Goal: Feedback & Contribution: Contribute content

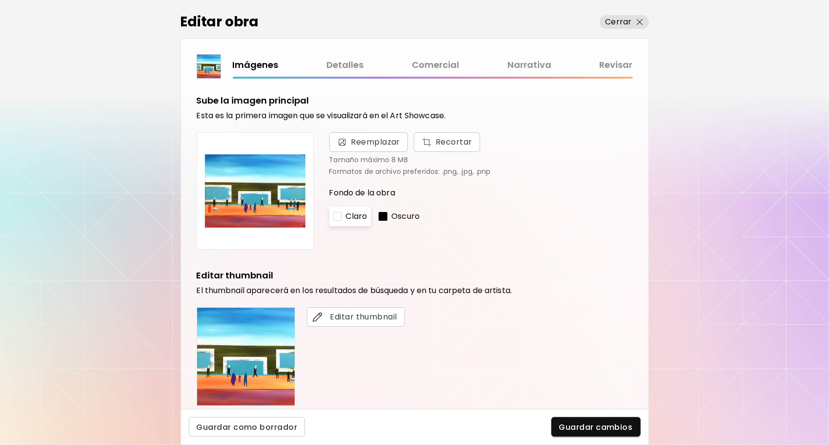
click at [446, 57] on div "Imágenes Detalles Comercial Narrativa Revisar" at bounding box center [415, 66] width 436 height 24
click at [444, 61] on link "Comercial" at bounding box center [435, 65] width 47 height 14
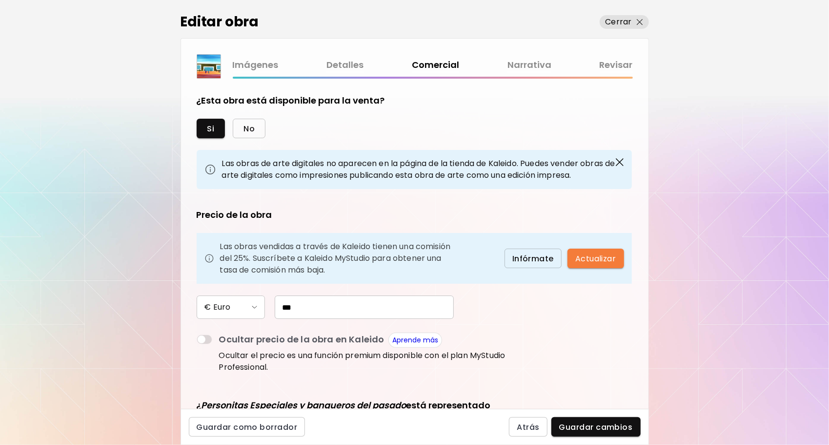
click at [251, 126] on span "No" at bounding box center [249, 128] width 11 height 10
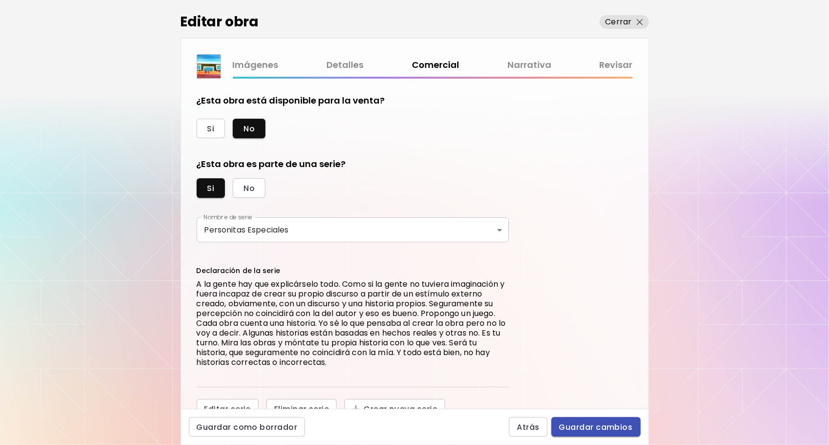
click at [589, 429] on span "Guardar cambios" at bounding box center [596, 427] width 74 height 10
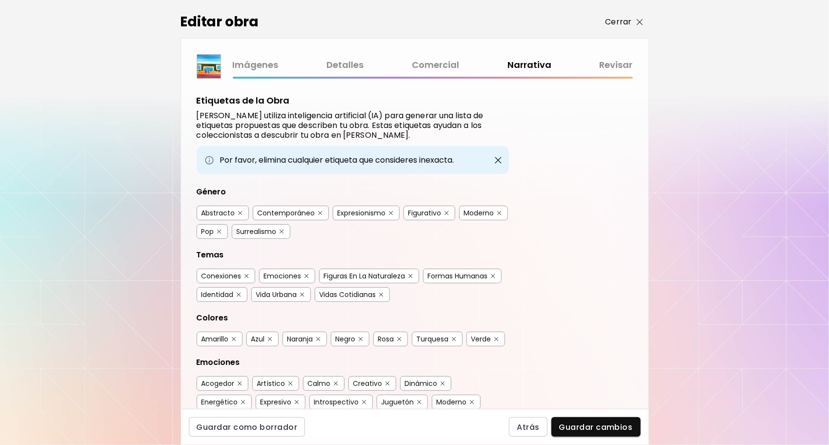
click at [620, 21] on p "Cerrar" at bounding box center [619, 22] width 26 height 12
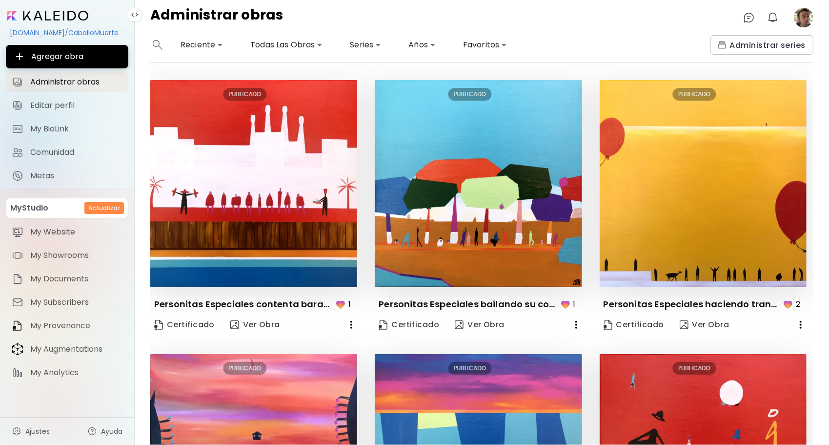
click at [308, 41] on body "**********" at bounding box center [414, 222] width 829 height 445
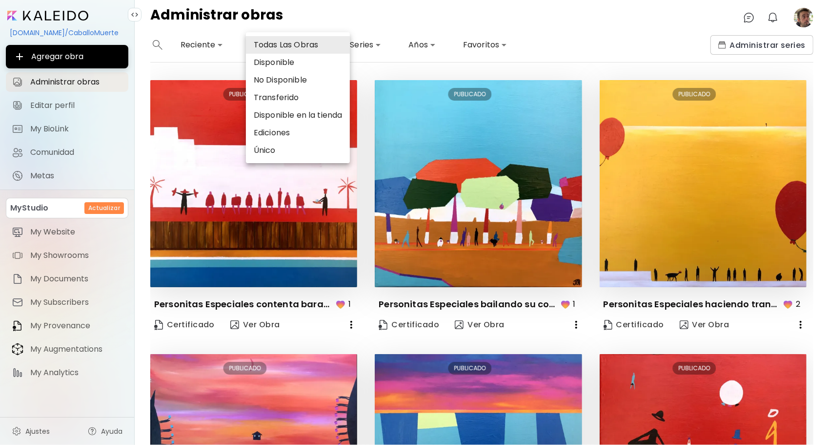
drag, startPoint x: 382, startPoint y: 32, endPoint x: 377, endPoint y: 46, distance: 15.1
click at [382, 33] on div at bounding box center [414, 222] width 829 height 445
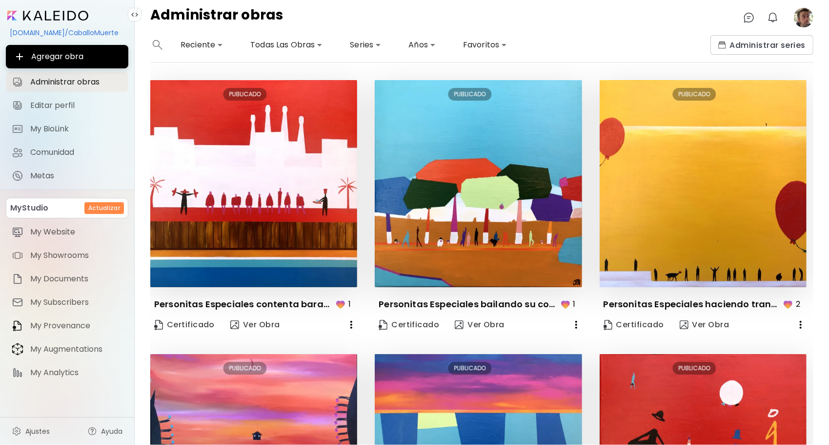
click at [372, 43] on body "**********" at bounding box center [414, 222] width 829 height 445
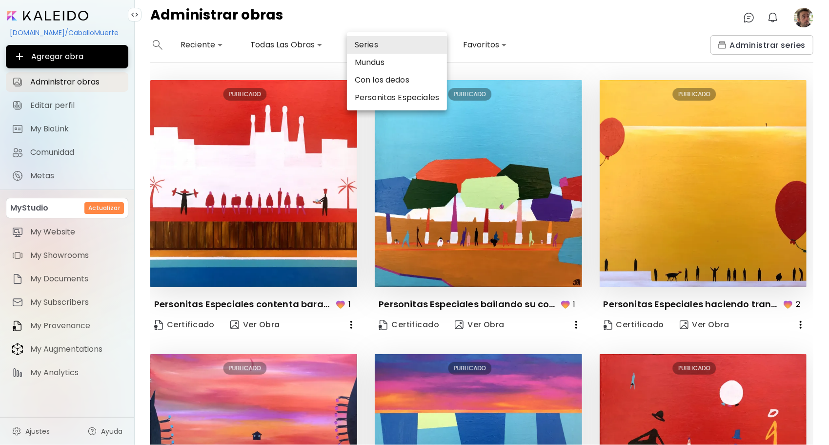
click at [388, 102] on li "Personitas Especiales" at bounding box center [397, 98] width 100 height 18
type input "*****"
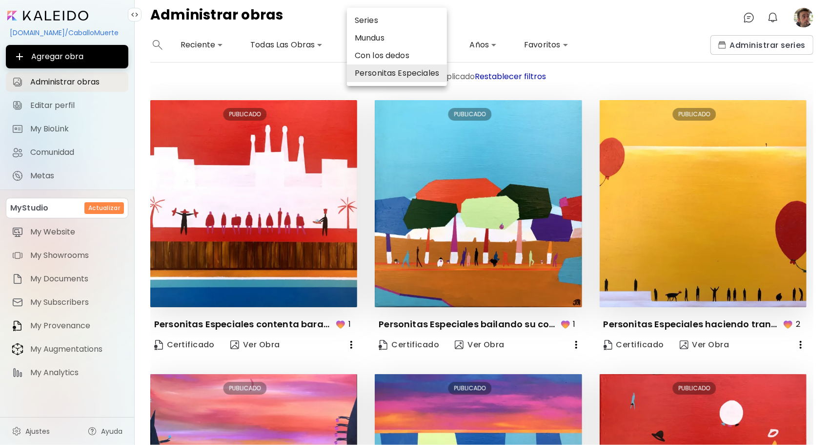
drag, startPoint x: 812, startPoint y: 130, endPoint x: 811, endPoint y: 139, distance: 8.8
click at [811, 139] on div at bounding box center [414, 222] width 829 height 445
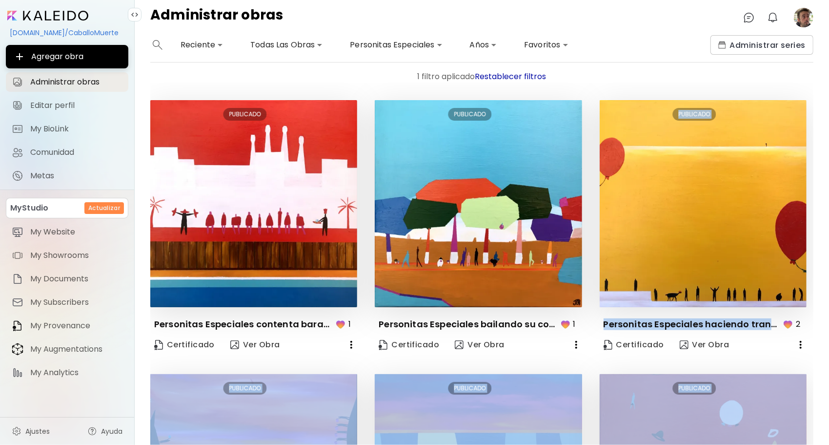
drag, startPoint x: 811, startPoint y: 138, endPoint x: 809, endPoint y: 150, distance: 12.4
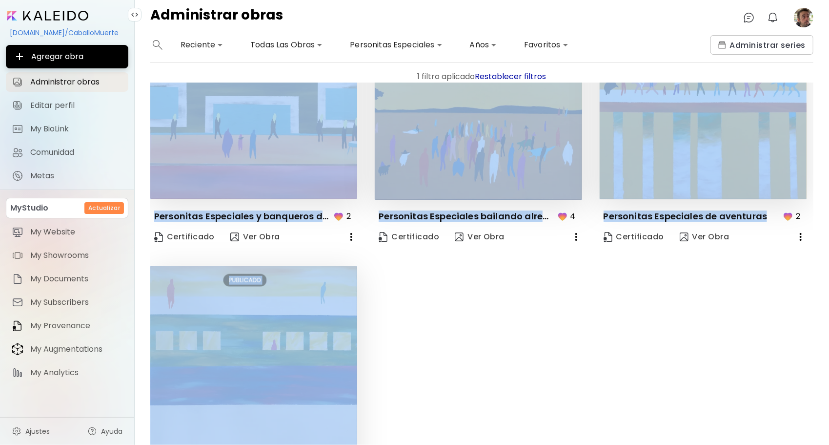
scroll to position [745, 0]
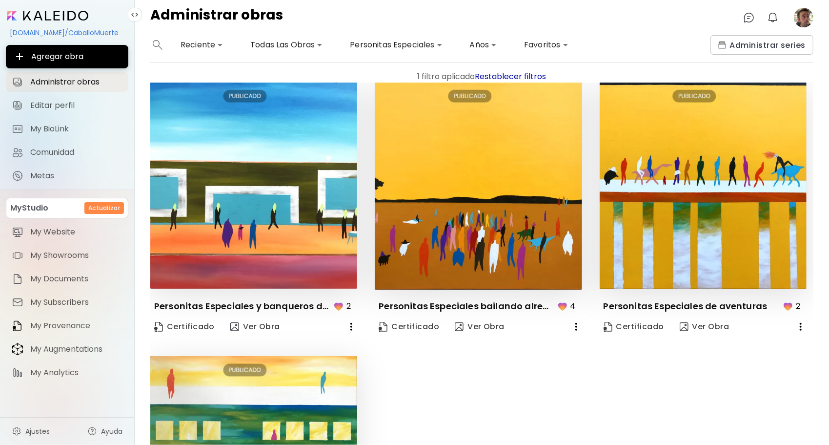
scroll to position [550, 0]
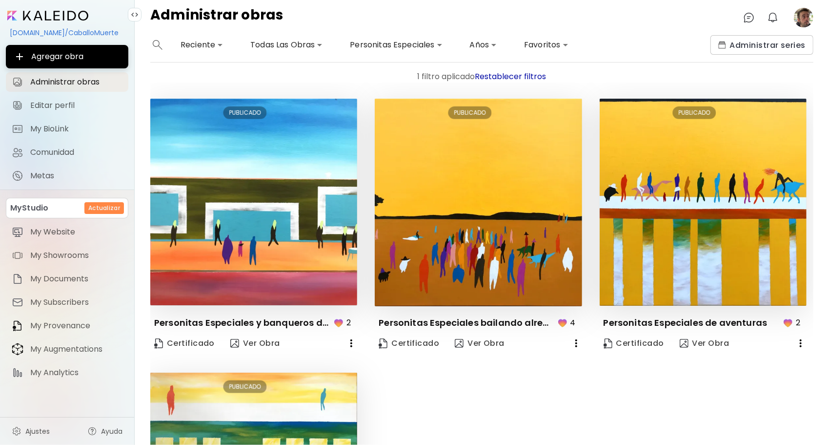
drag, startPoint x: 262, startPoint y: 333, endPoint x: 433, endPoint y: 410, distance: 187.9
click at [442, 417] on div "Editar PUBLICADO Personitas Especiales contenta barato que se llama 1 Certifica…" at bounding box center [473, 90] width 681 height 1078
click at [256, 338] on span "Ver Obra" at bounding box center [255, 343] width 50 height 11
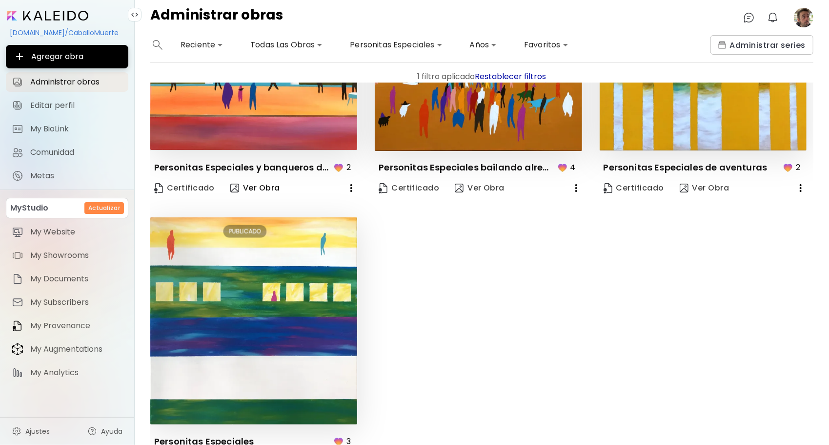
scroll to position [745, 0]
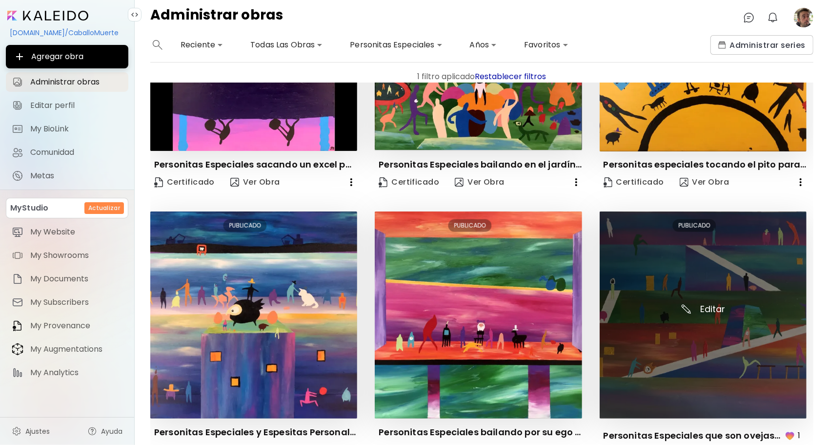
scroll to position [734, 0]
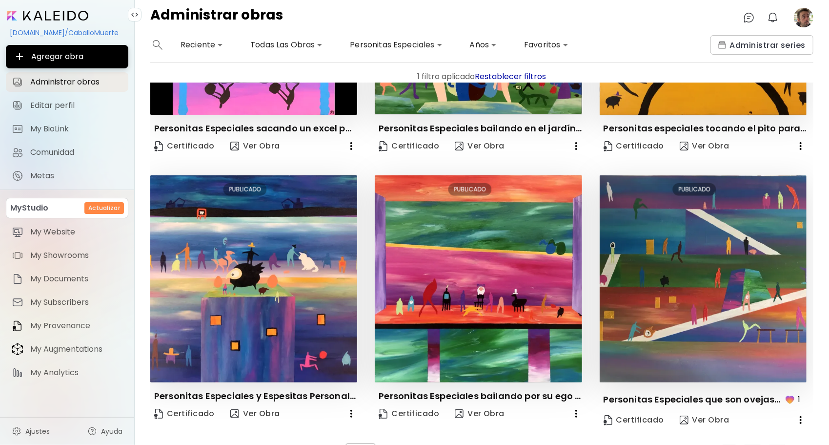
click at [728, 444] on span "1" at bounding box center [729, 452] width 2 height 9
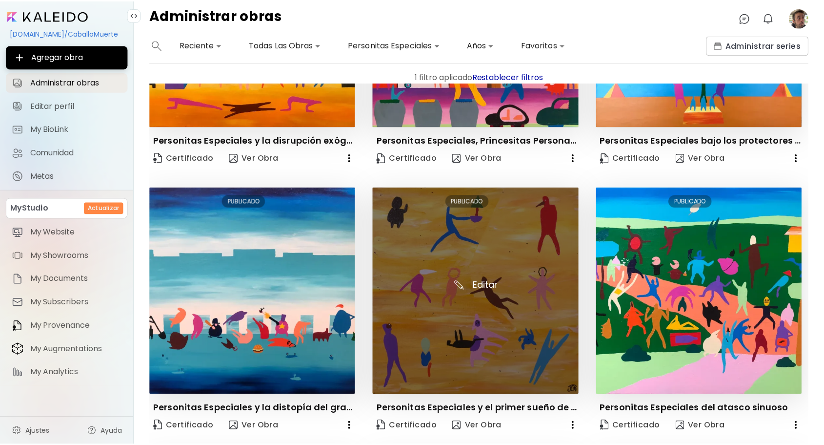
scroll to position [0, 0]
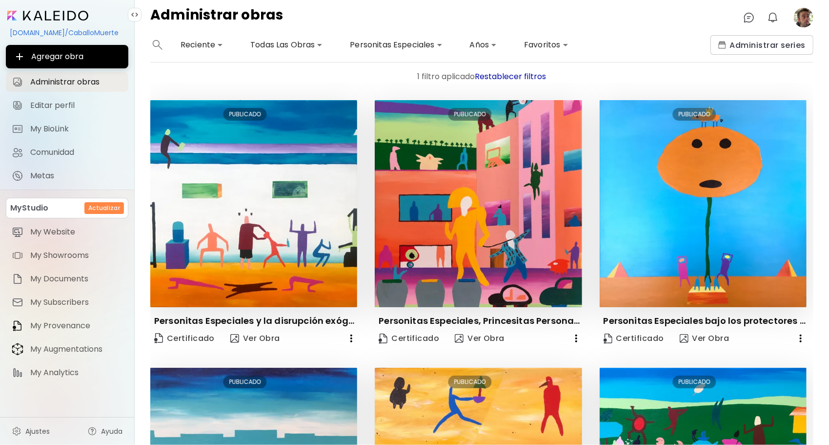
click at [805, 20] on image at bounding box center [804, 18] width 20 height 20
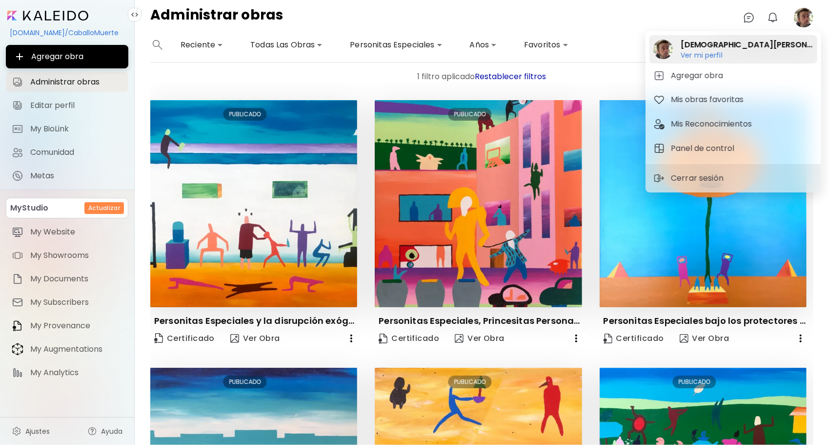
click at [718, 49] on h2 "[DEMOGRAPHIC_DATA][PERSON_NAME]" at bounding box center [747, 45] width 133 height 12
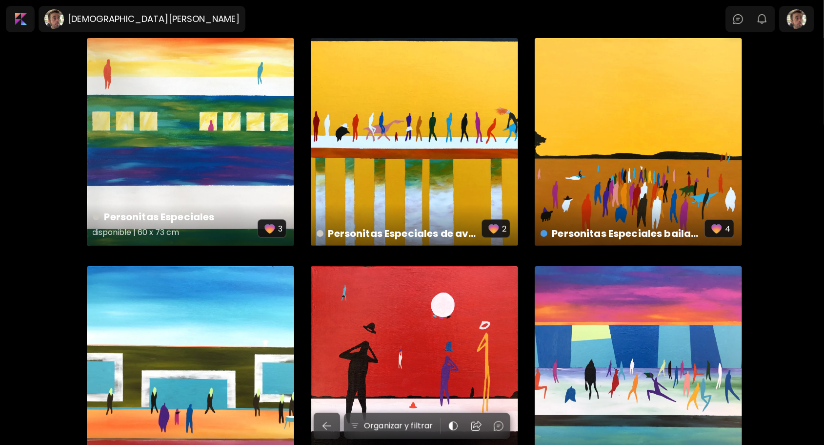
click at [238, 144] on div "Personitas Especiales disponible | 60 x 73 cm 3" at bounding box center [190, 141] width 207 height 207
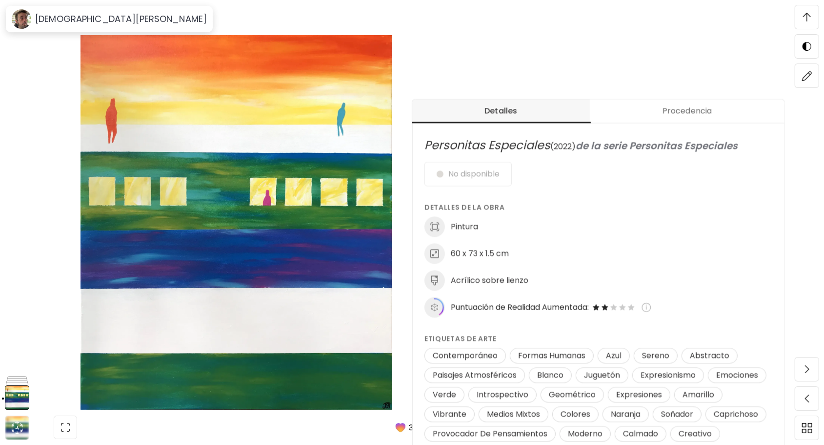
scroll to position [342, 0]
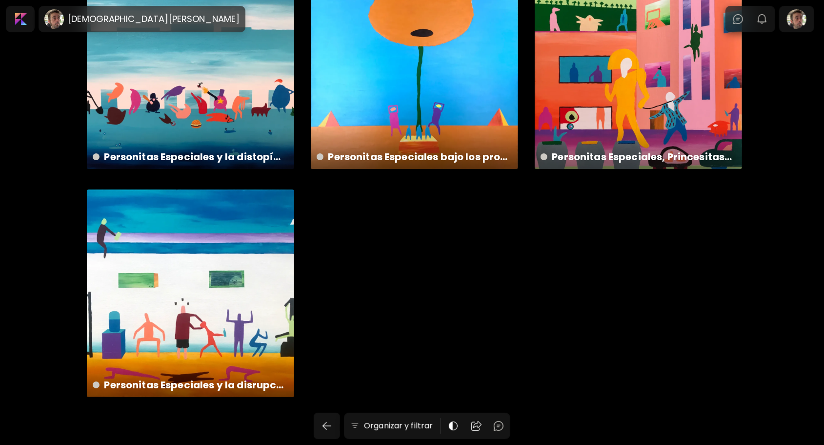
scroll to position [2361, 0]
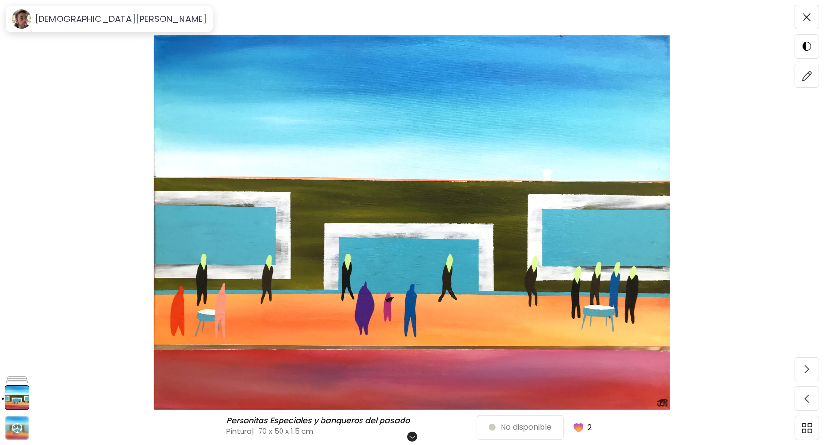
scroll to position [293, 0]
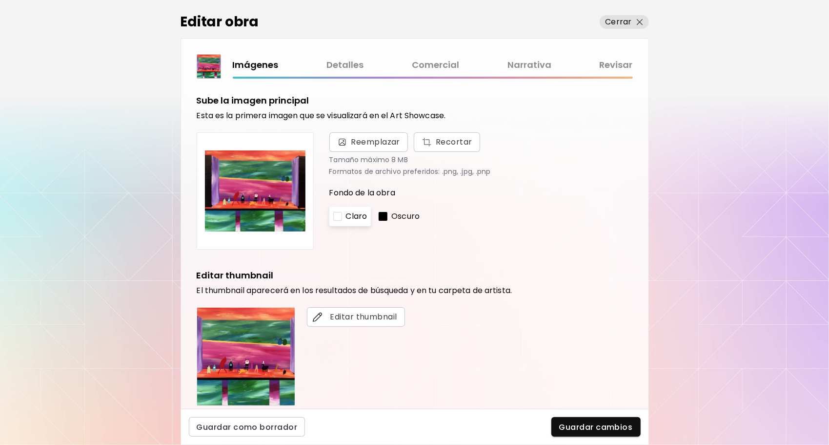
click at [425, 64] on link "Comercial" at bounding box center [435, 65] width 47 height 14
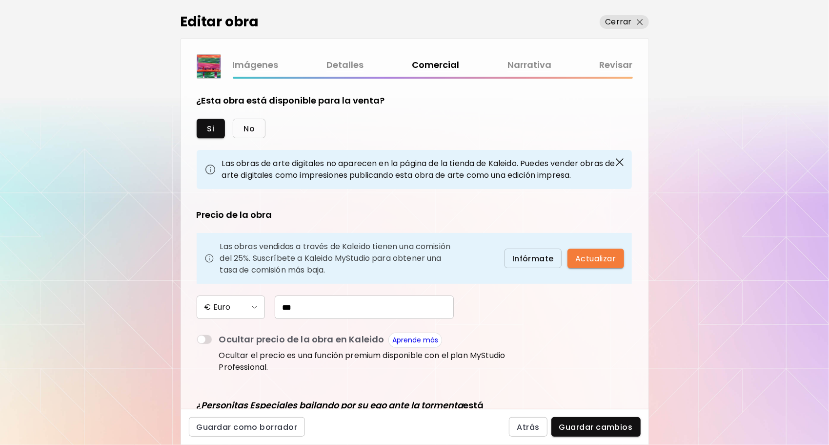
click at [255, 125] on button "No" at bounding box center [249, 129] width 33 height 20
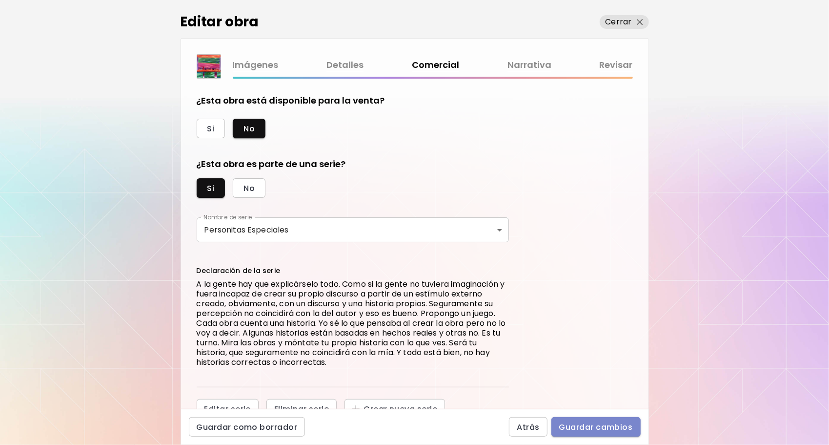
click at [587, 423] on span "Guardar cambios" at bounding box center [596, 427] width 74 height 10
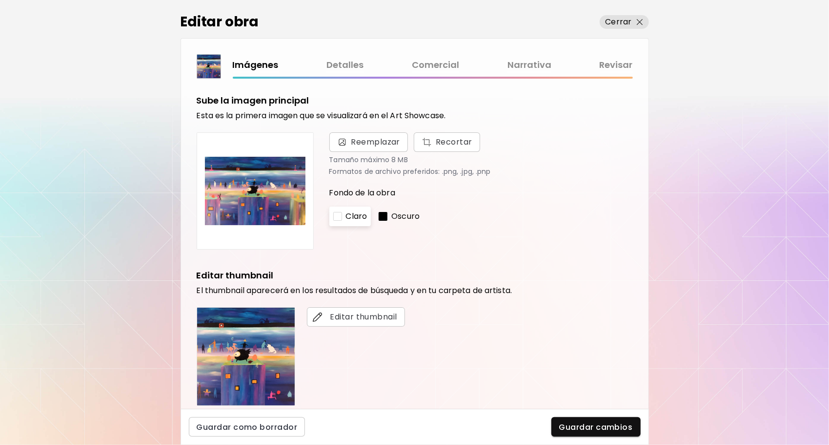
click at [436, 63] on link "Comercial" at bounding box center [435, 65] width 47 height 14
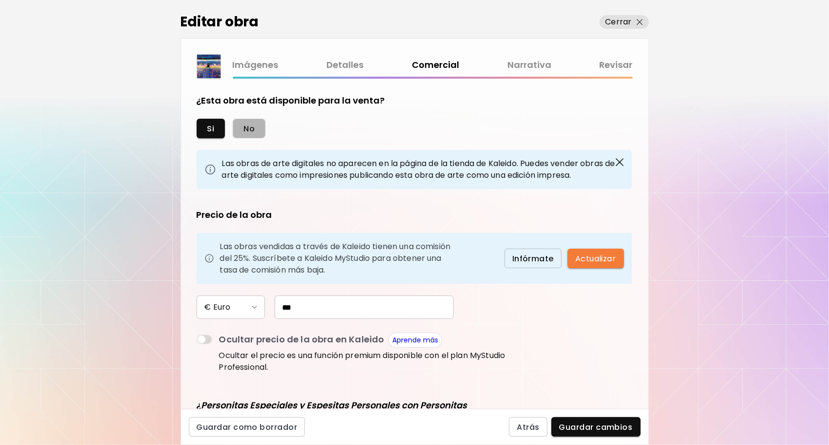
click at [249, 134] on button "No" at bounding box center [249, 129] width 33 height 20
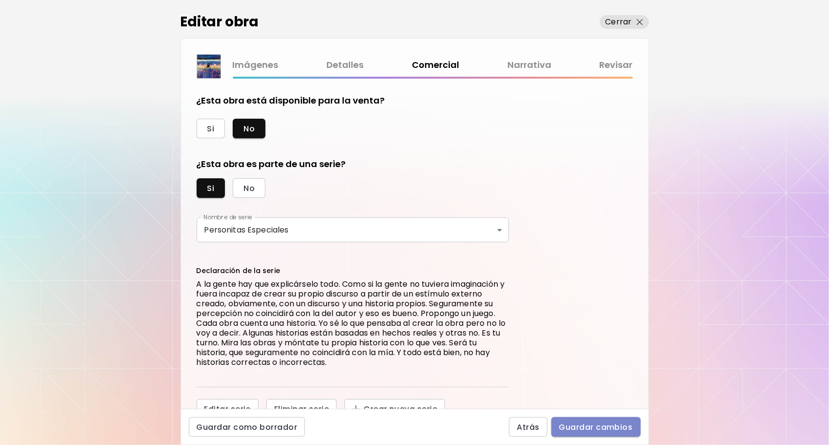
click at [584, 422] on span "Guardar cambios" at bounding box center [596, 427] width 74 height 10
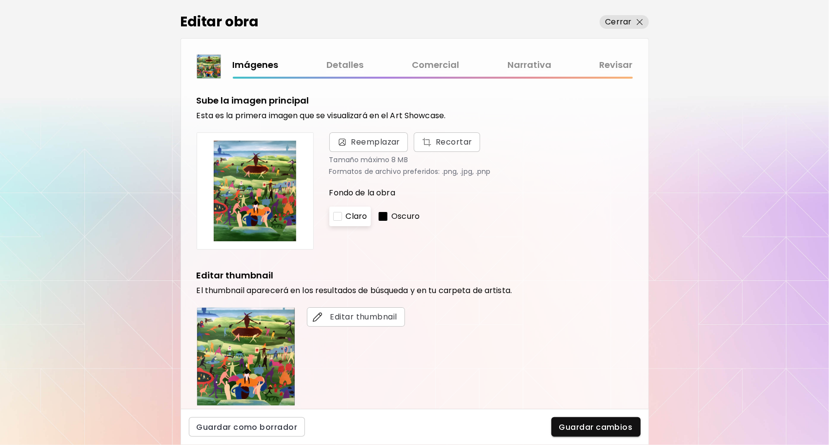
click at [422, 63] on link "Comercial" at bounding box center [435, 65] width 47 height 14
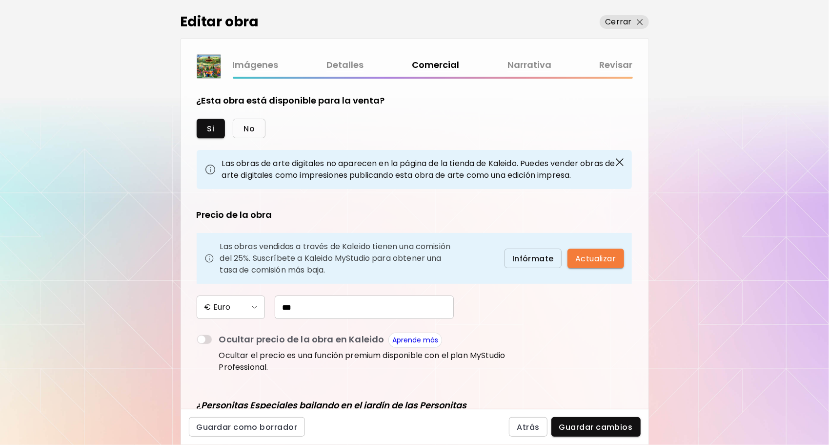
click at [251, 125] on span "No" at bounding box center [249, 128] width 11 height 10
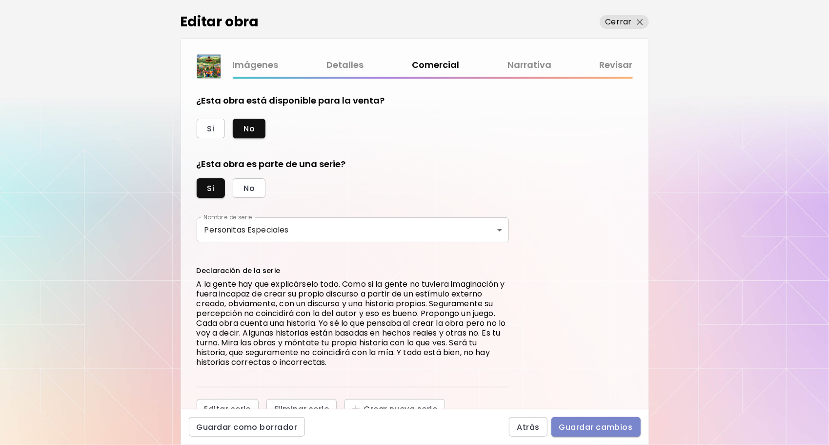
click at [583, 427] on span "Guardar cambios" at bounding box center [596, 427] width 74 height 10
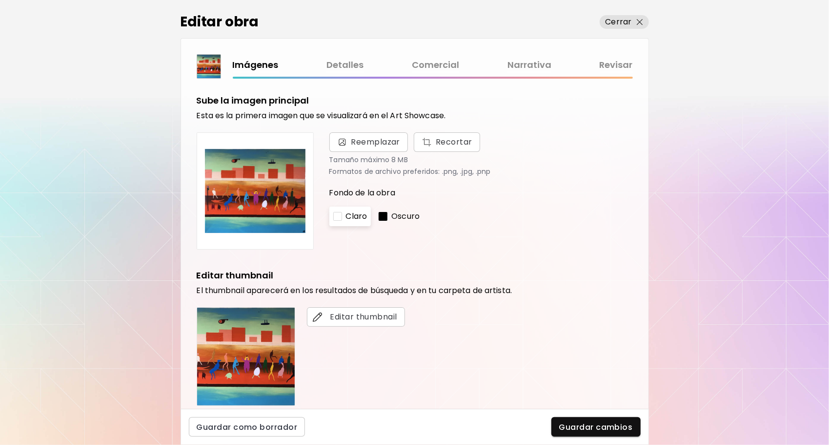
click at [421, 66] on link "Comercial" at bounding box center [435, 65] width 47 height 14
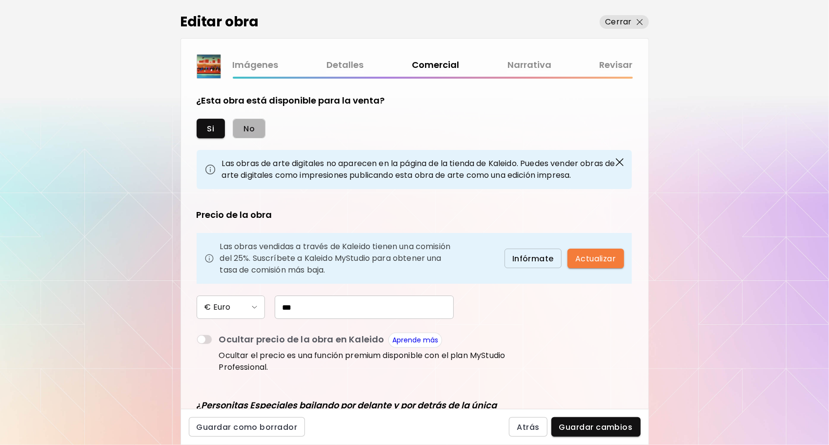
click at [252, 128] on span "No" at bounding box center [249, 128] width 11 height 10
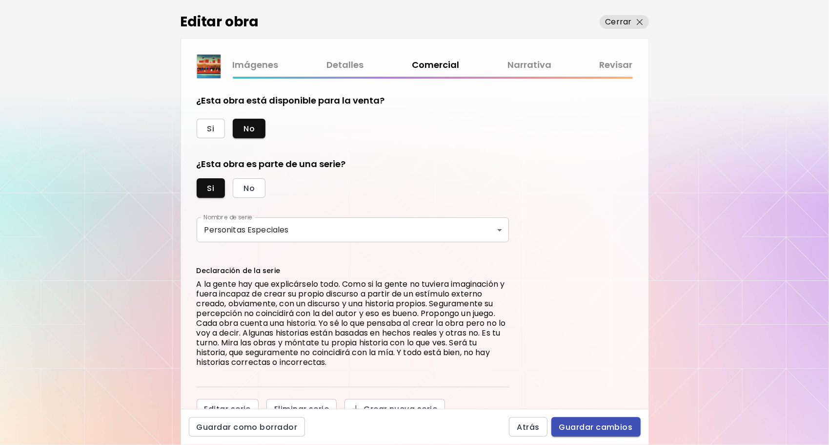
click at [585, 429] on span "Guardar cambios" at bounding box center [596, 427] width 74 height 10
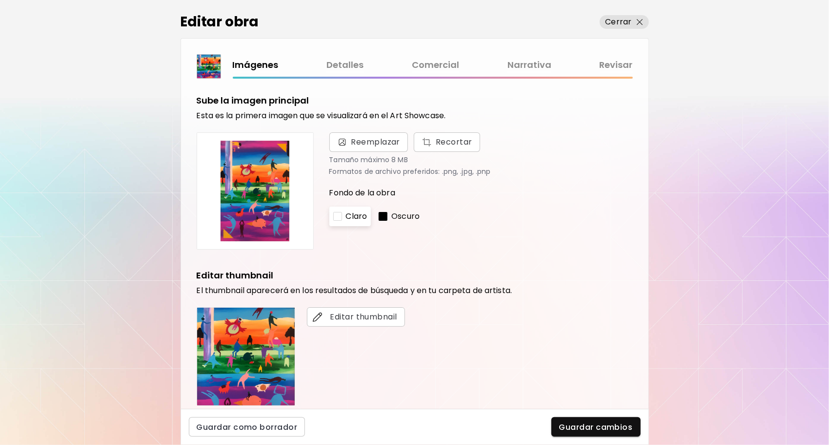
click at [430, 65] on link "Comercial" at bounding box center [435, 65] width 47 height 14
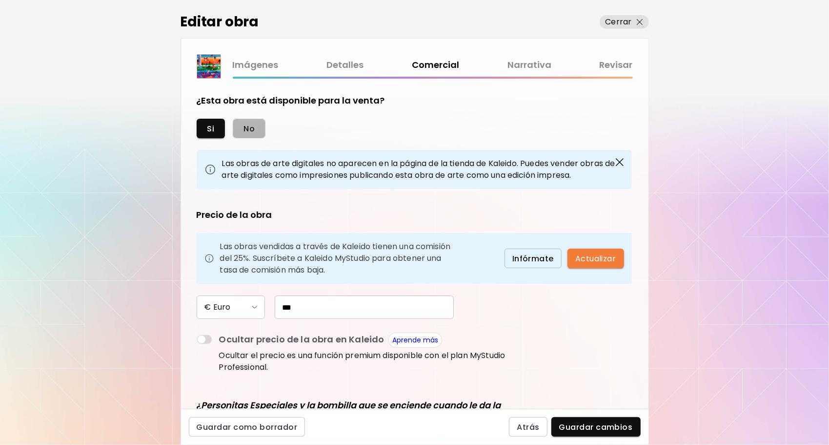
click at [255, 130] on button "No" at bounding box center [249, 129] width 33 height 20
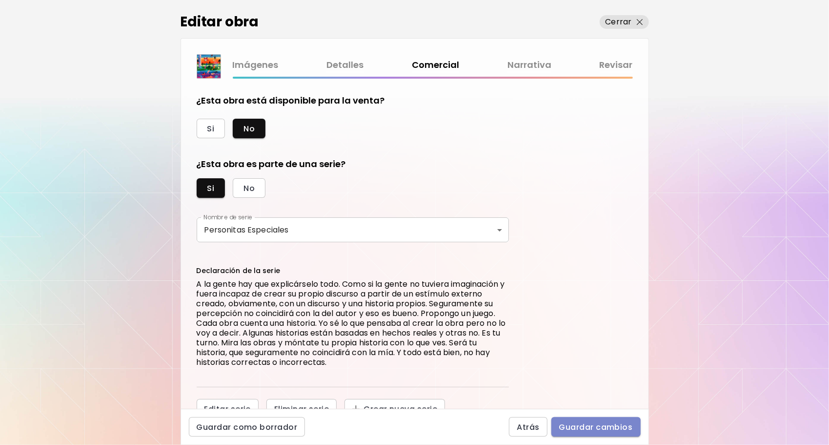
click at [604, 430] on span "Guardar cambios" at bounding box center [596, 427] width 74 height 10
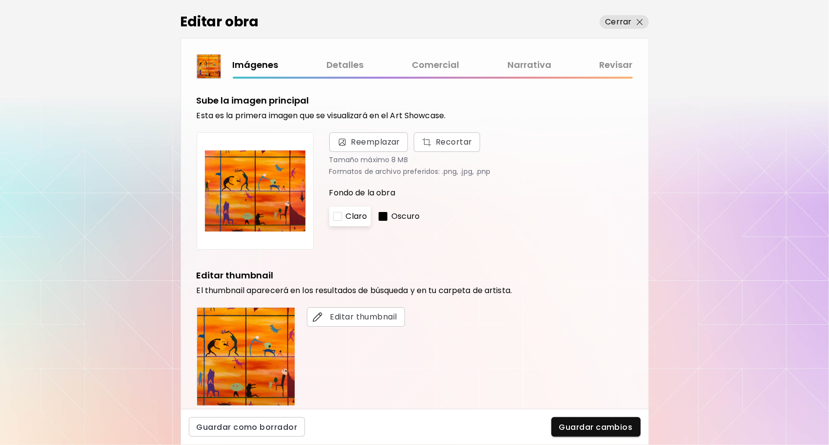
click at [434, 66] on link "Comercial" at bounding box center [435, 65] width 47 height 14
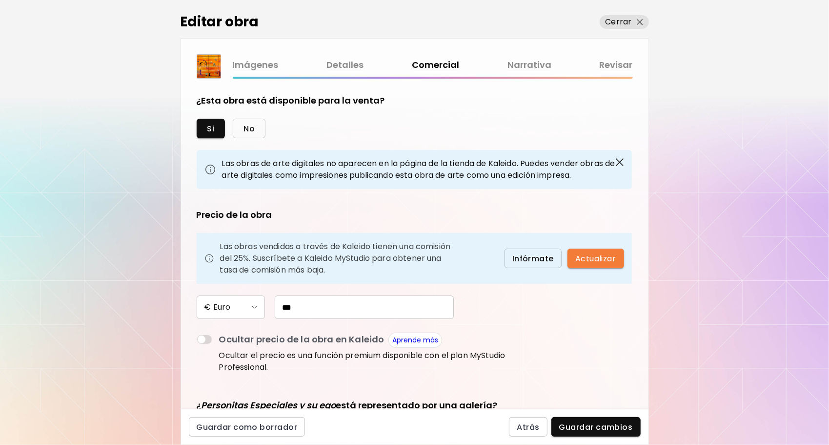
click at [250, 127] on span "No" at bounding box center [249, 128] width 11 height 10
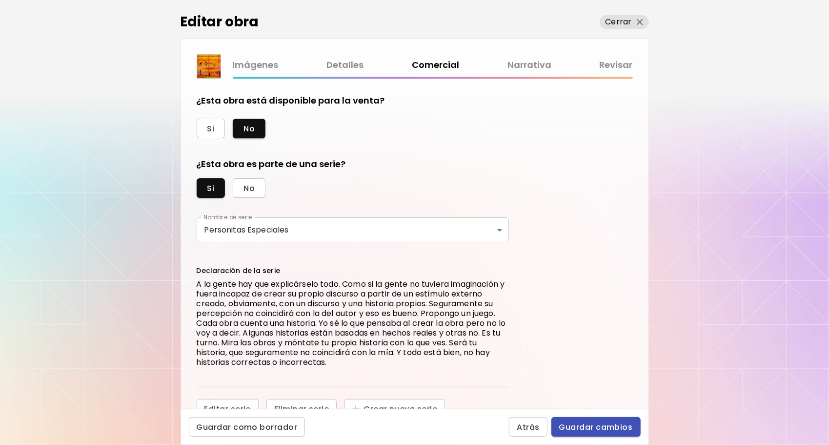
click at [579, 425] on span "Guardar cambios" at bounding box center [596, 427] width 74 height 10
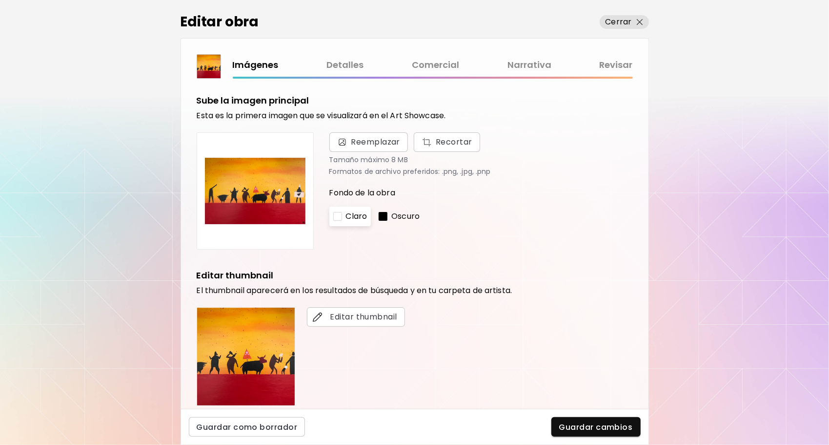
click at [447, 67] on link "Comercial" at bounding box center [435, 65] width 47 height 14
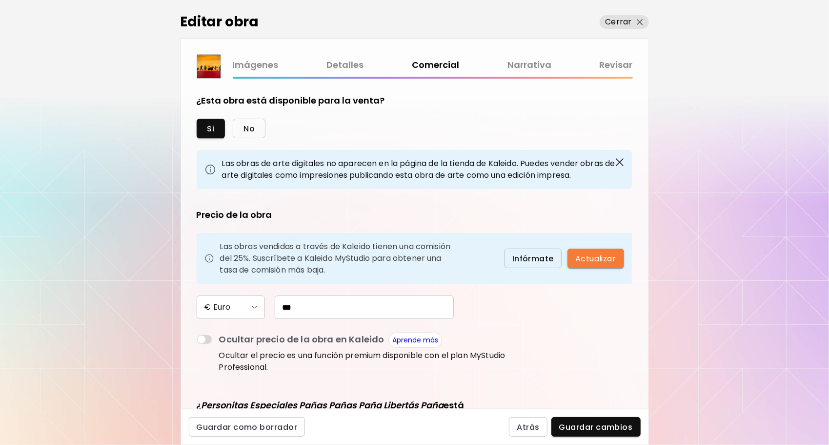
click at [253, 128] on span "No" at bounding box center [249, 128] width 11 height 10
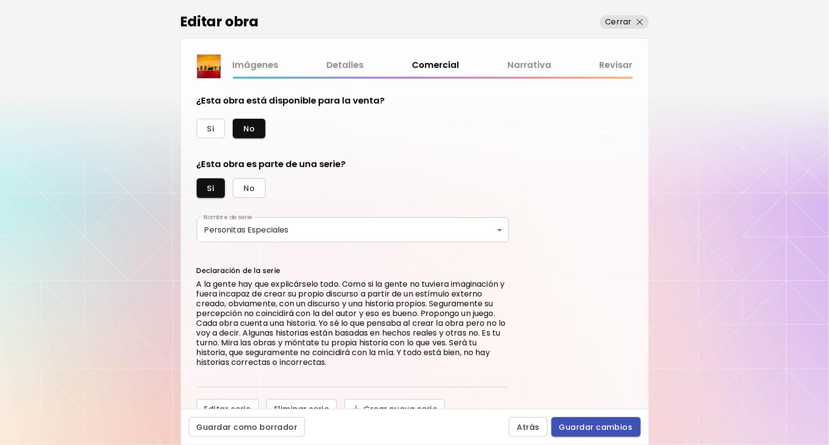
click at [592, 427] on span "Guardar cambios" at bounding box center [596, 427] width 74 height 10
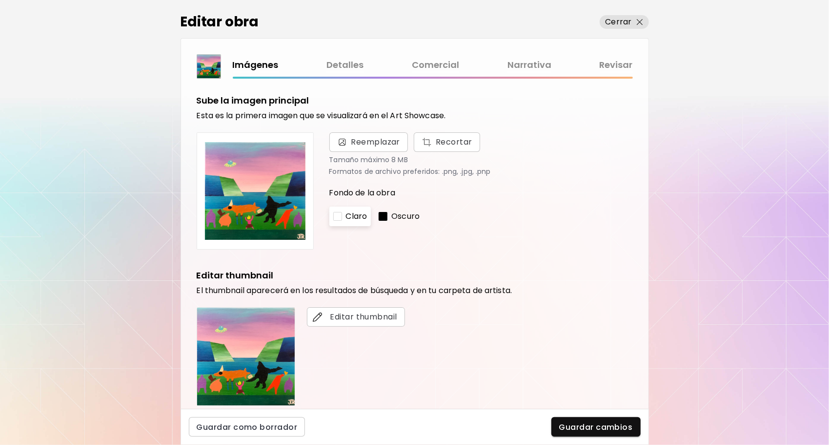
click at [434, 66] on link "Comercial" at bounding box center [435, 65] width 47 height 14
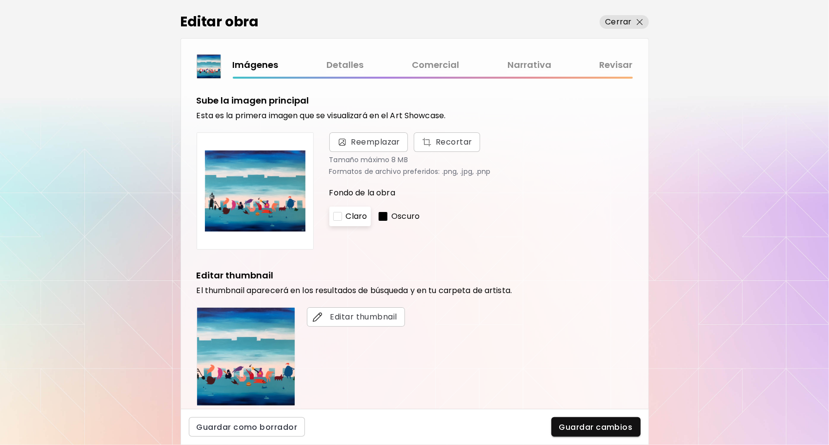
click at [436, 62] on link "Comercial" at bounding box center [435, 65] width 47 height 14
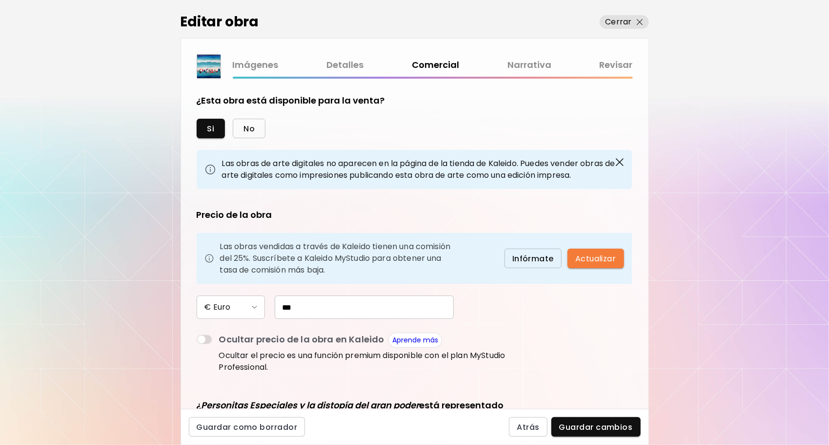
click at [256, 124] on button "No" at bounding box center [249, 129] width 33 height 20
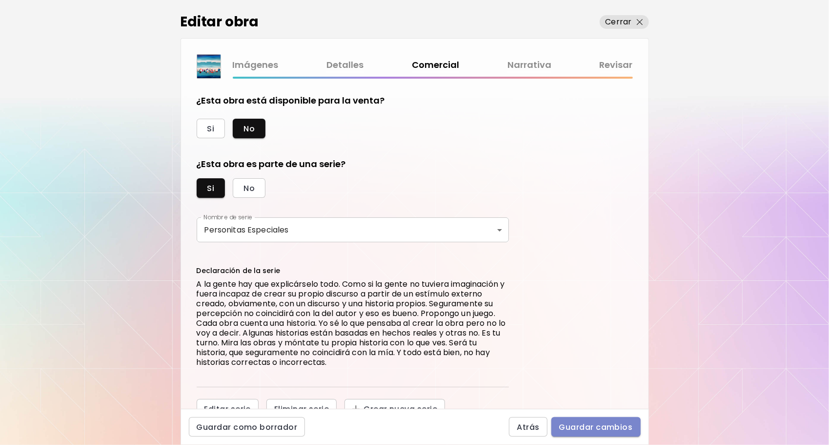
click at [585, 426] on span "Guardar cambios" at bounding box center [596, 427] width 74 height 10
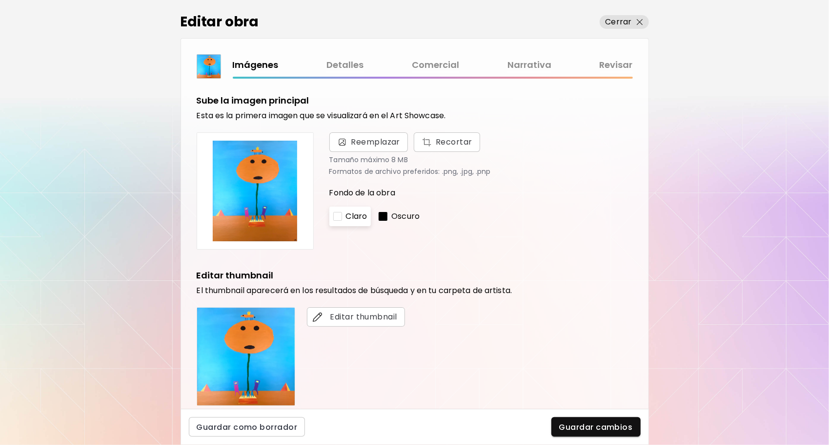
click at [420, 66] on link "Comercial" at bounding box center [435, 65] width 47 height 14
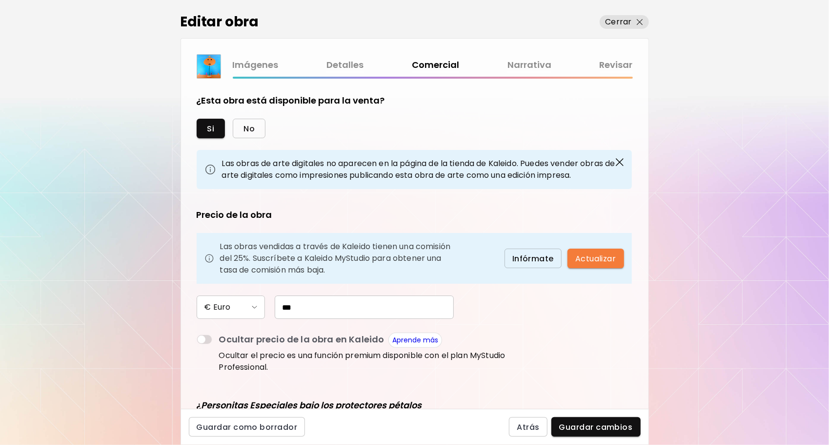
click at [250, 121] on button "No" at bounding box center [249, 129] width 33 height 20
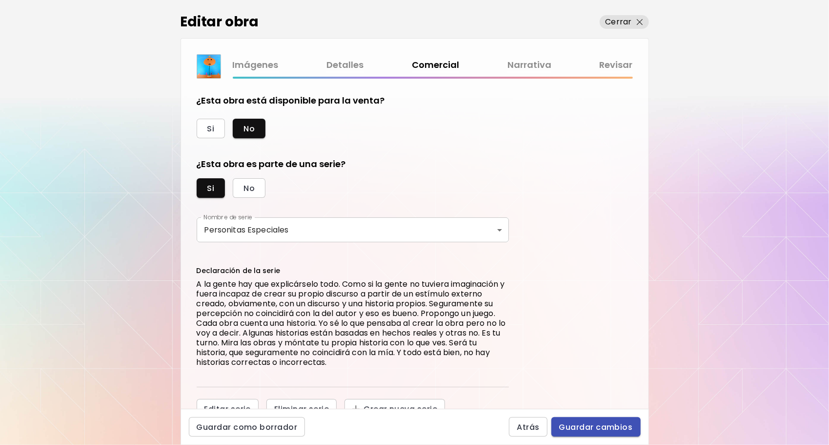
click at [586, 428] on span "Guardar cambios" at bounding box center [596, 427] width 74 height 10
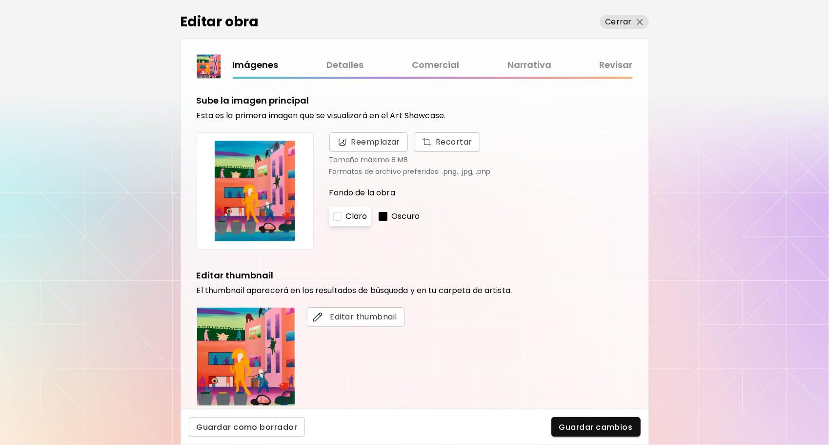
click at [425, 69] on link "Comercial" at bounding box center [435, 65] width 47 height 14
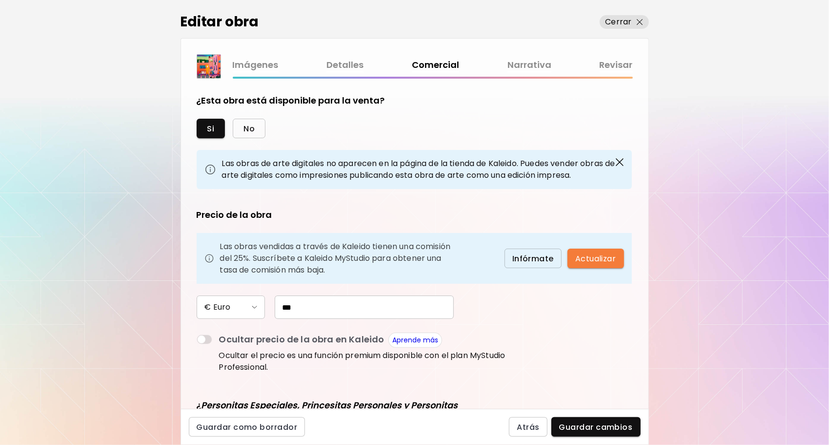
click at [249, 135] on button "No" at bounding box center [249, 129] width 33 height 20
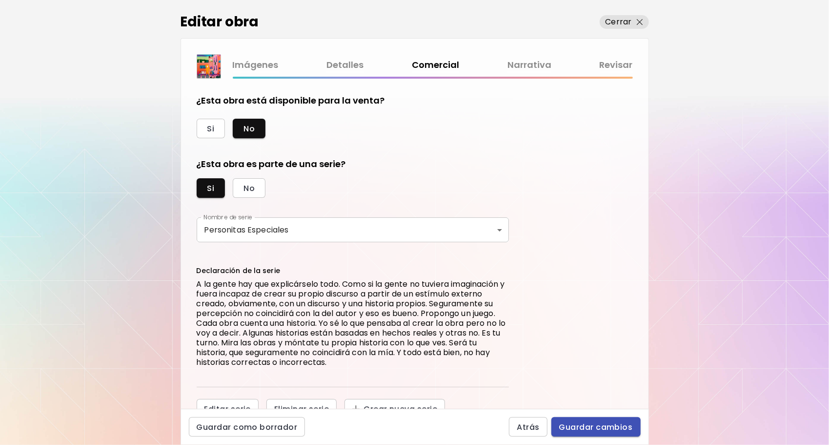
click at [576, 423] on span "Guardar cambios" at bounding box center [596, 427] width 74 height 10
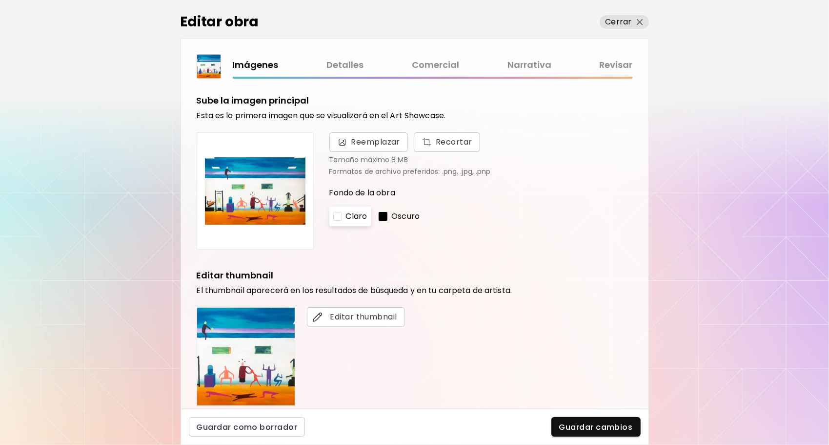
click at [431, 64] on link "Comercial" at bounding box center [435, 65] width 47 height 14
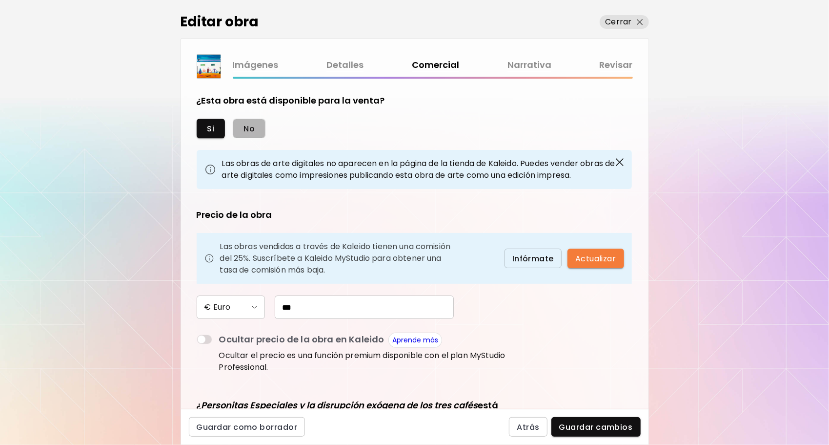
click at [249, 128] on span "No" at bounding box center [249, 128] width 11 height 10
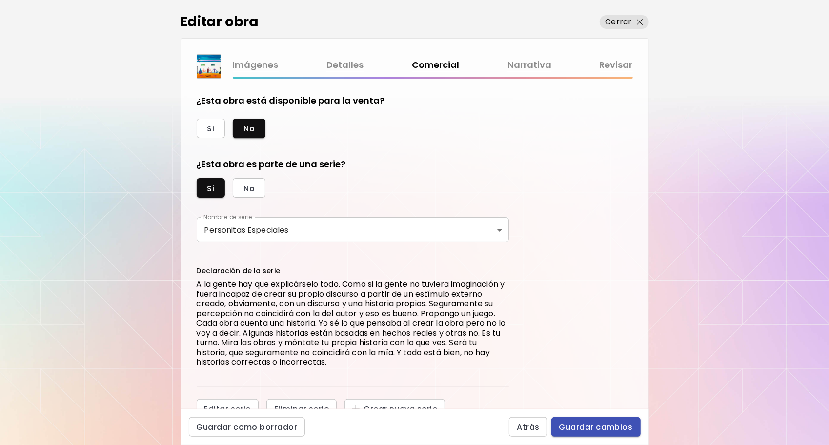
click at [588, 426] on span "Guardar cambios" at bounding box center [596, 427] width 74 height 10
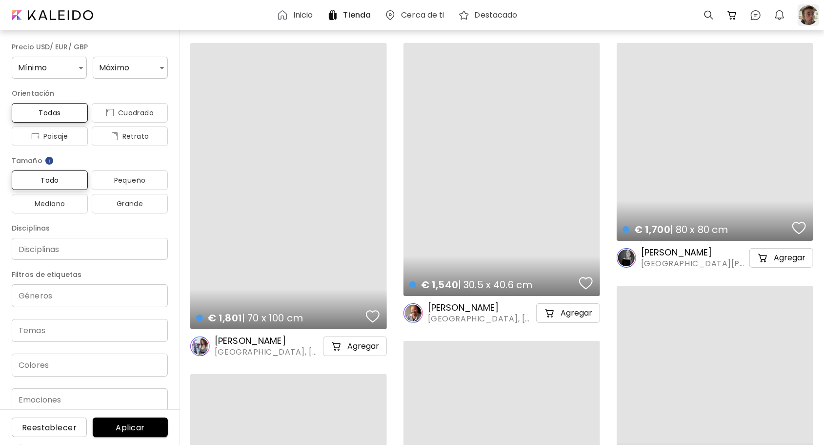
click at [806, 14] on div at bounding box center [808, 14] width 21 height 21
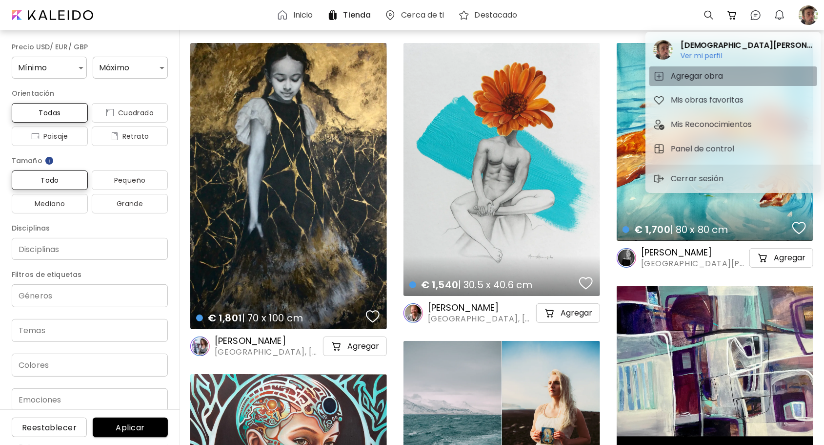
click at [709, 75] on h5 "Agregar obra" at bounding box center [698, 76] width 55 height 12
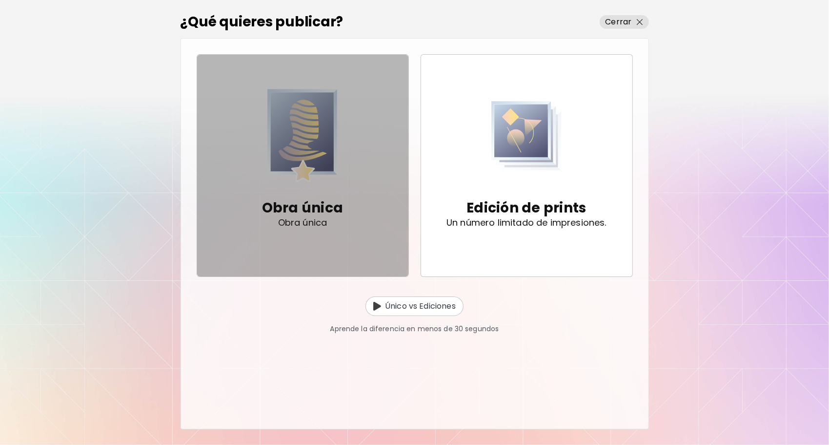
click at [329, 123] on img "button" at bounding box center [302, 135] width 70 height 95
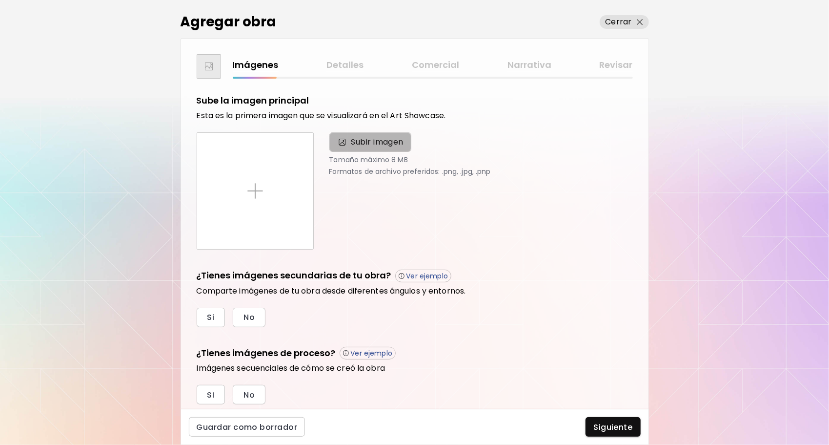
click at [371, 143] on span "Subir imagen" at bounding box center [377, 142] width 53 height 12
click at [0, 0] on input "Subir imagen" at bounding box center [0, 0] width 0 height 0
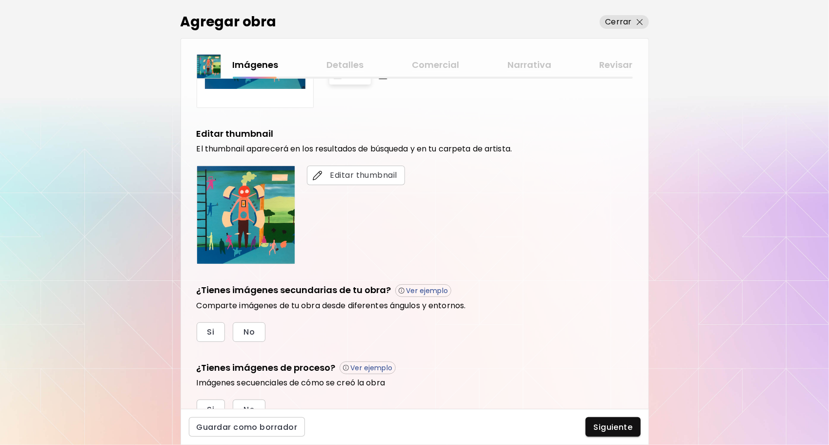
scroll to position [185, 0]
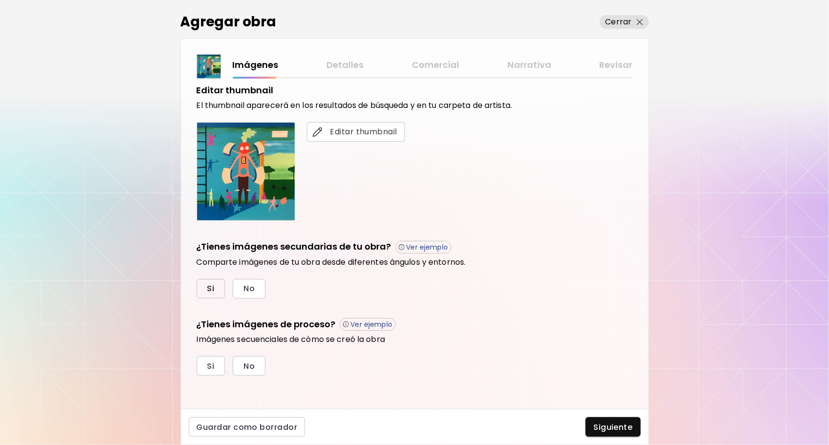
click at [212, 284] on span "Si" at bounding box center [210, 288] width 7 height 10
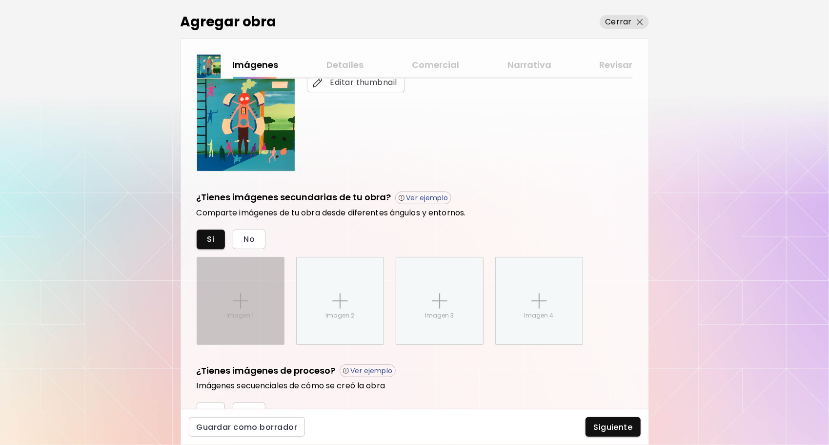
scroll to position [281, 0]
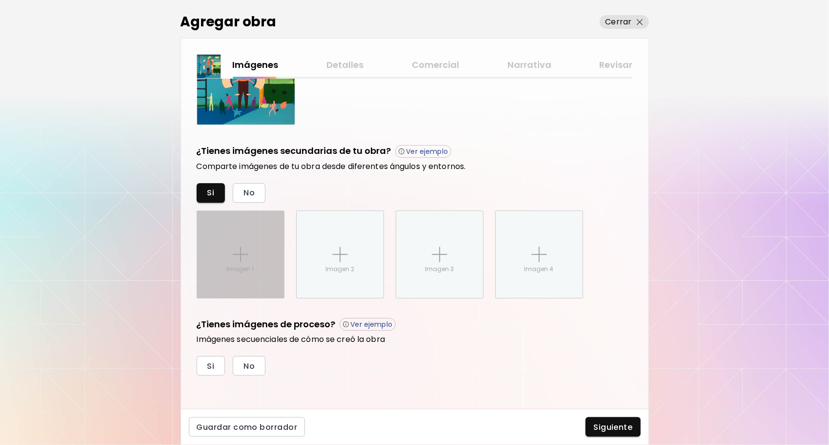
click at [230, 257] on div "Imagen 1" at bounding box center [240, 254] width 87 height 87
click at [0, 0] on input "Imagen 1" at bounding box center [0, 0] width 0 height 0
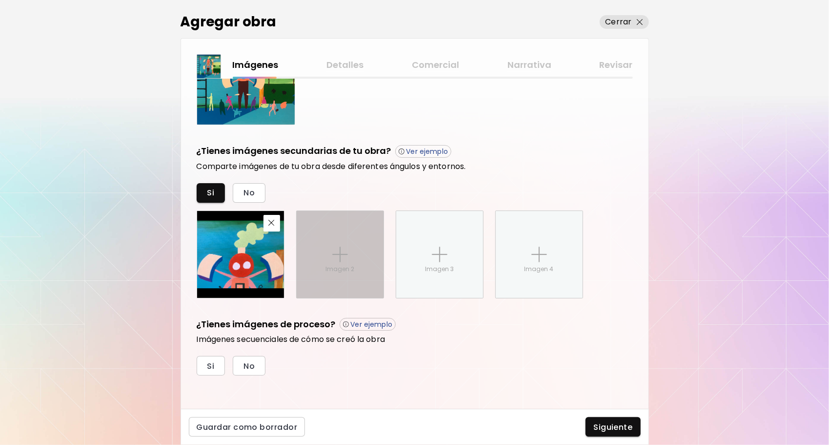
click at [342, 230] on div "Imagen 2" at bounding box center [340, 254] width 87 height 87
click at [0, 0] on input "Imagen 2" at bounding box center [0, 0] width 0 height 0
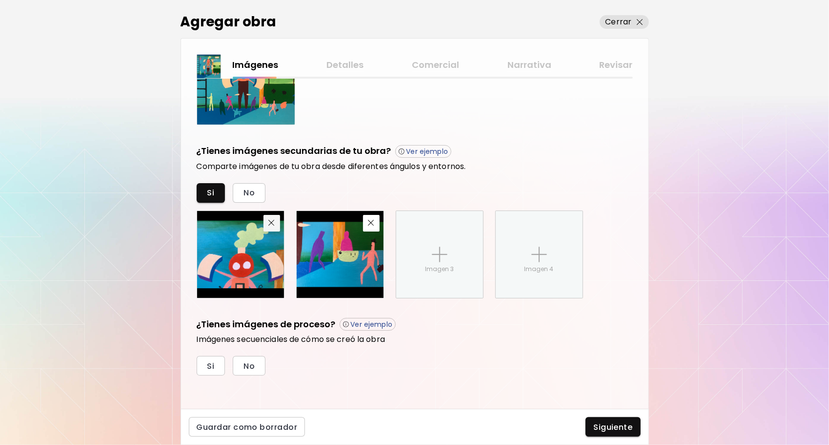
click at [274, 224] on img "button" at bounding box center [271, 223] width 6 height 6
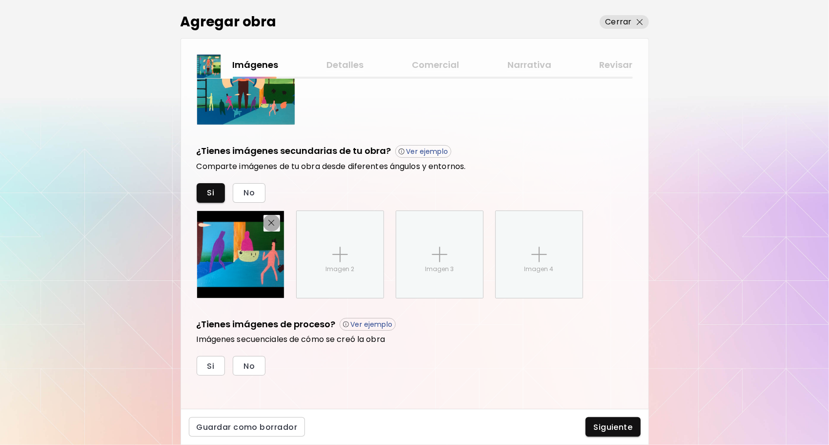
click at [274, 224] on img "button" at bounding box center [271, 223] width 6 height 6
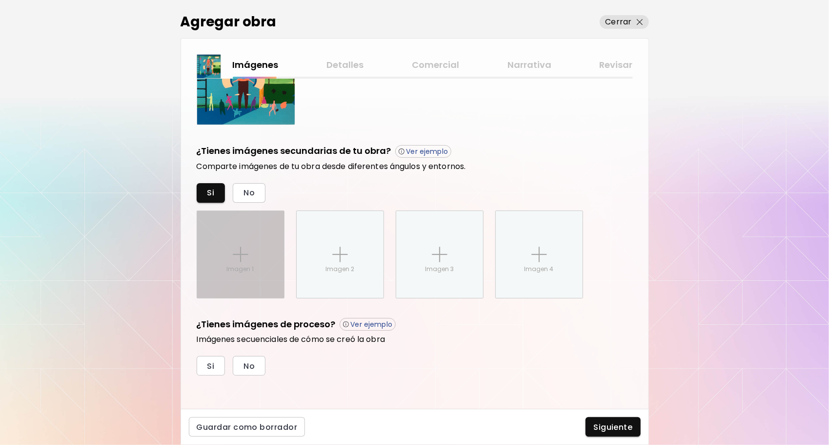
click at [244, 246] on img at bounding box center [241, 254] width 16 height 16
click at [0, 0] on input "Imagen 1" at bounding box center [0, 0] width 0 height 0
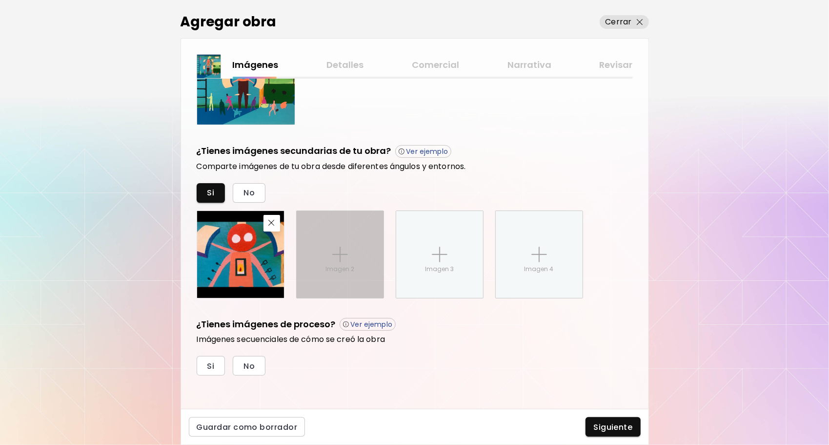
click at [349, 249] on div "Imagen 2" at bounding box center [340, 254] width 87 height 87
click at [0, 0] on input "Imagen 2" at bounding box center [0, 0] width 0 height 0
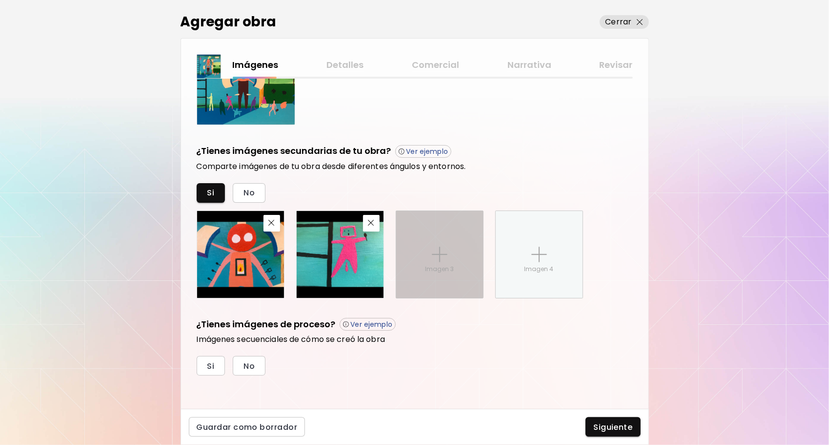
click at [436, 247] on img at bounding box center [440, 254] width 16 height 16
click at [0, 0] on input "Imagen 3" at bounding box center [0, 0] width 0 height 0
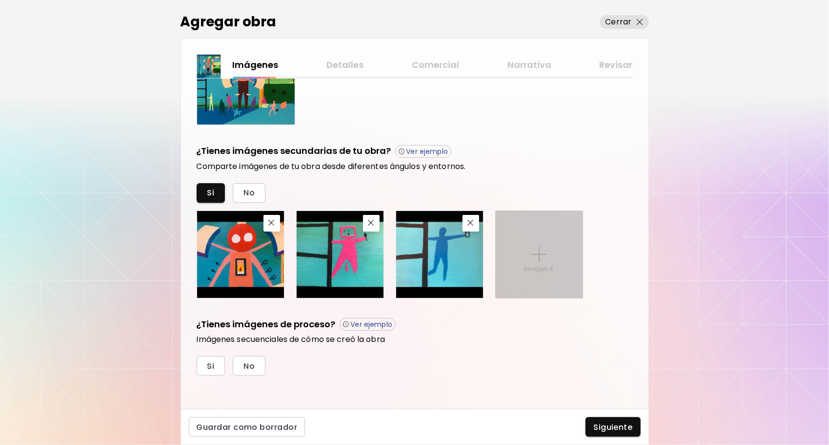
click at [546, 248] on img at bounding box center [539, 254] width 16 height 16
click at [0, 0] on input "Imagen 4" at bounding box center [0, 0] width 0 height 0
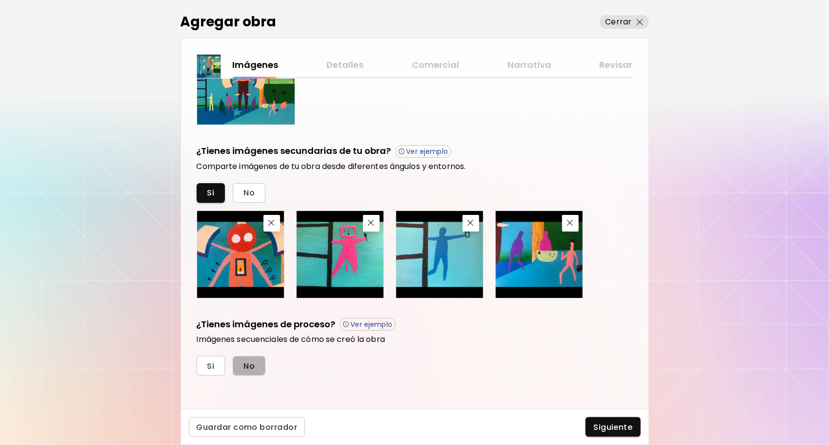
click at [246, 361] on span "No" at bounding box center [249, 366] width 11 height 10
click at [610, 426] on span "Siguiente" at bounding box center [612, 427] width 39 height 10
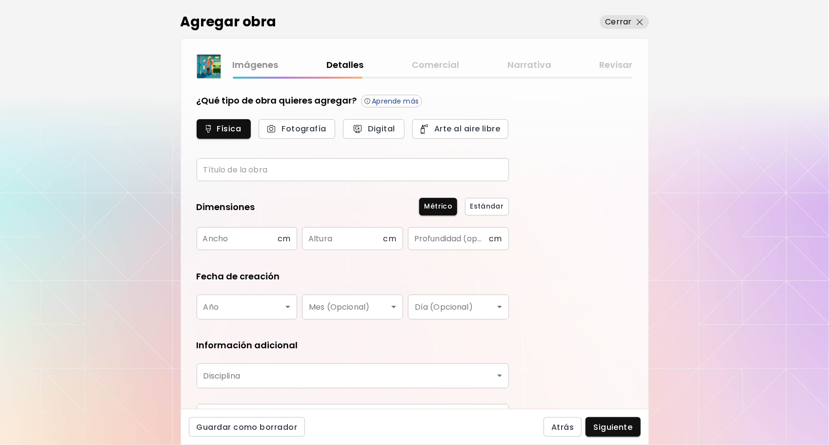
click at [283, 164] on input "text" at bounding box center [353, 169] width 312 height 23
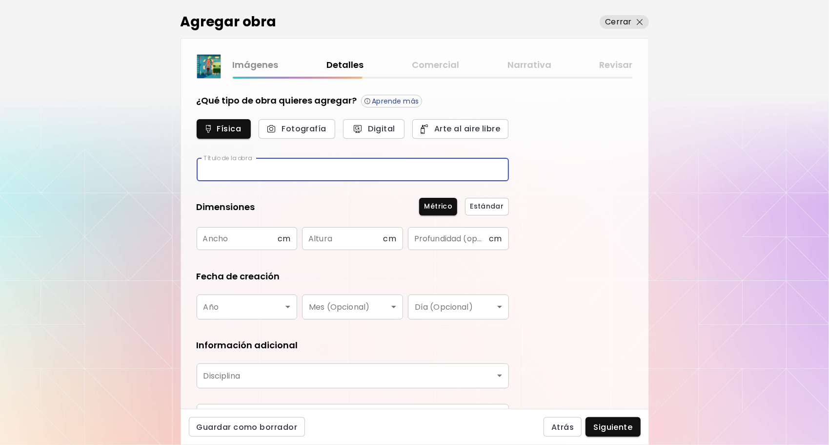
paste input "**********"
type input "**********"
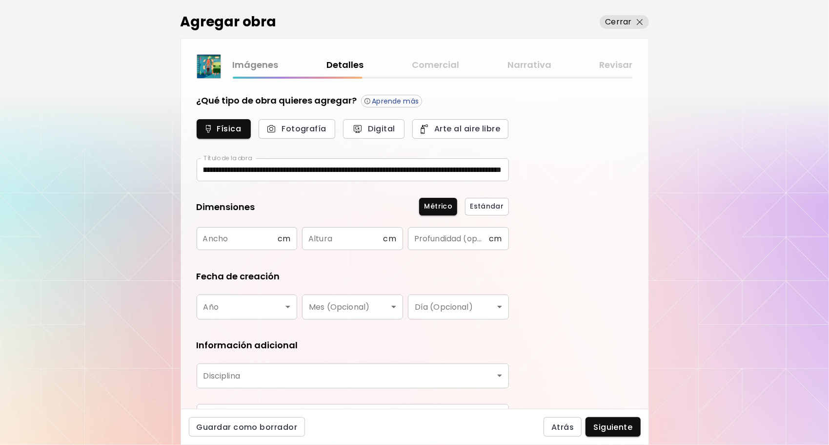
scroll to position [0, 0]
click at [233, 239] on input "text" at bounding box center [237, 238] width 81 height 23
type input "**"
click at [329, 237] on input "text" at bounding box center [342, 238] width 81 height 23
type input "**"
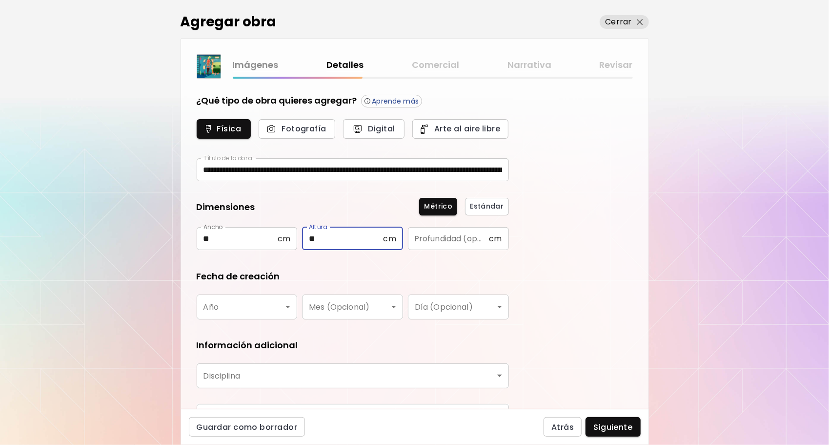
click at [459, 238] on input "text" at bounding box center [448, 238] width 81 height 23
type input "***"
click at [286, 305] on body "**********" at bounding box center [414, 222] width 829 height 445
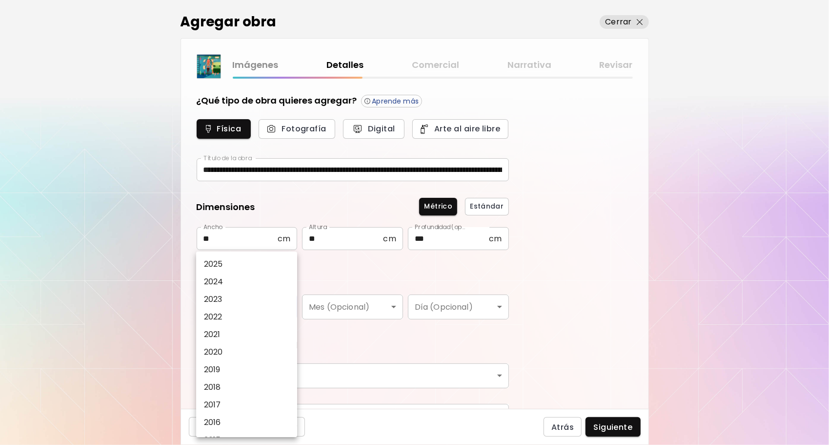
click at [236, 262] on li "2025" at bounding box center [249, 264] width 106 height 18
type input "****"
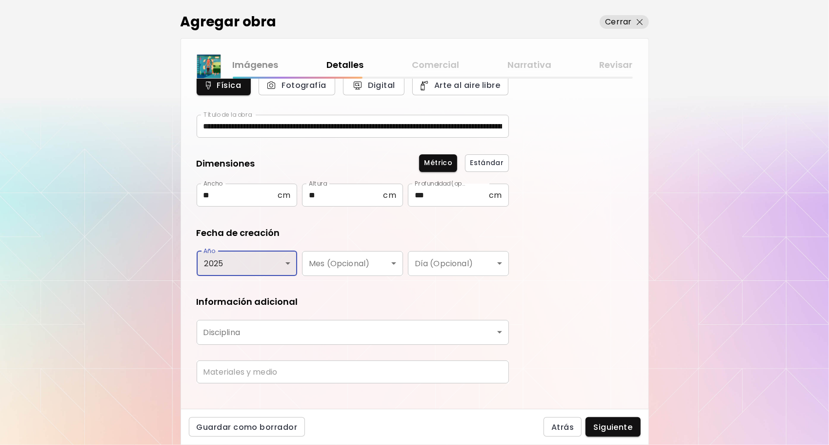
scroll to position [56, 0]
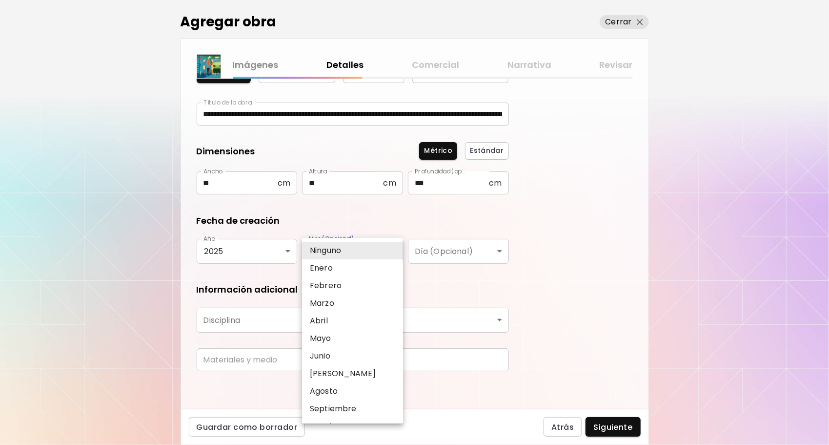
click at [382, 253] on body "**********" at bounding box center [414, 222] width 829 height 445
click at [338, 350] on li "Junio" at bounding box center [355, 356] width 106 height 18
type input "*****"
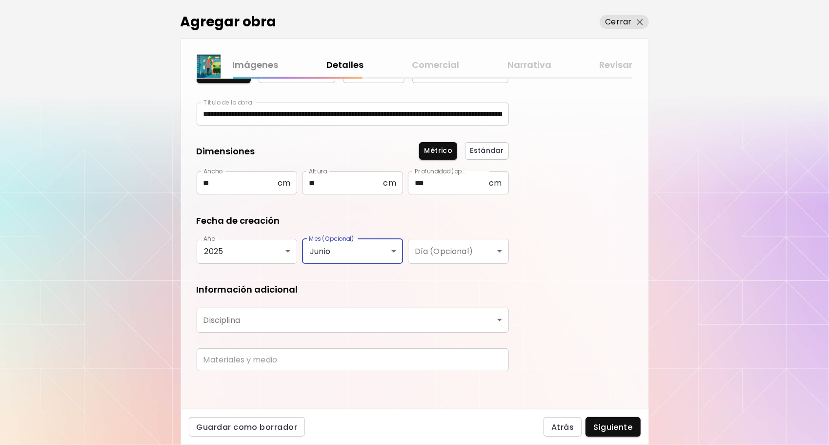
click at [338, 324] on body "**********" at bounding box center [414, 222] width 829 height 445
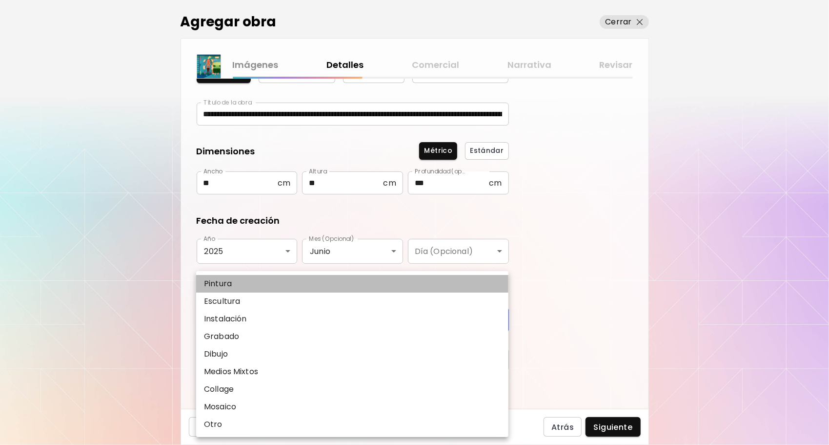
click at [260, 284] on li "Pintura" at bounding box center [352, 284] width 312 height 18
type input "********"
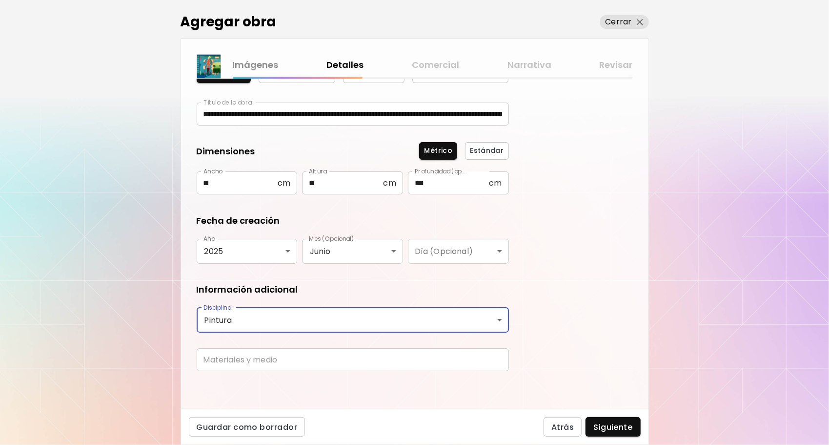
click at [265, 358] on input "text" at bounding box center [353, 359] width 312 height 23
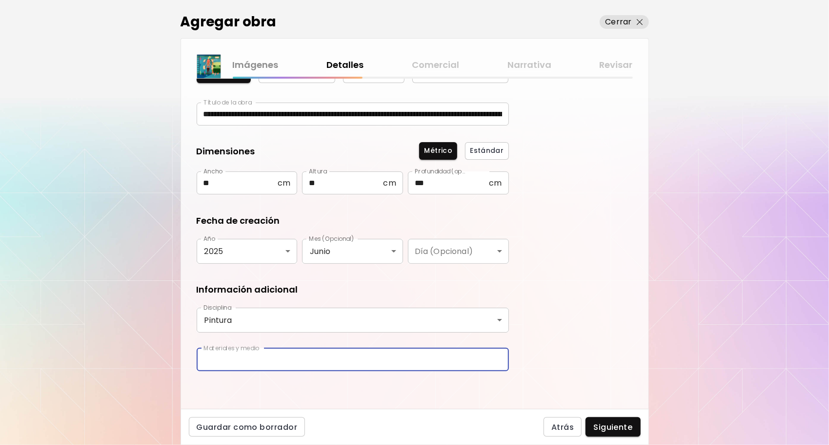
type input "**********"
click at [614, 422] on span "Siguiente" at bounding box center [612, 427] width 39 height 10
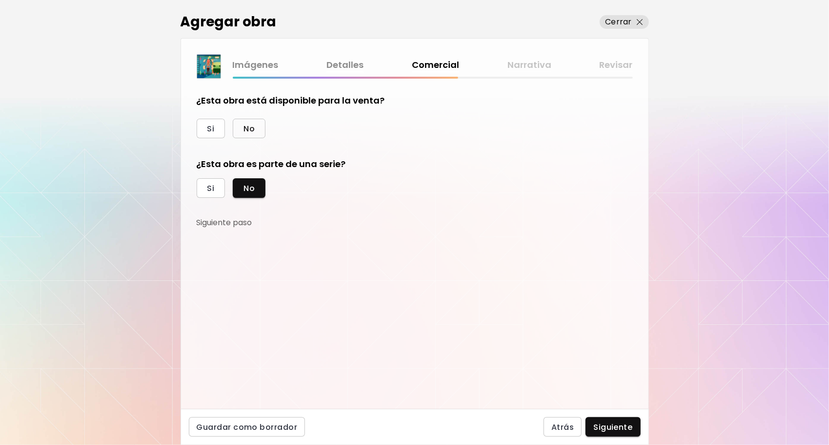
click at [250, 129] on span "No" at bounding box center [249, 128] width 11 height 10
click at [213, 190] on span "Si" at bounding box center [210, 188] width 7 height 10
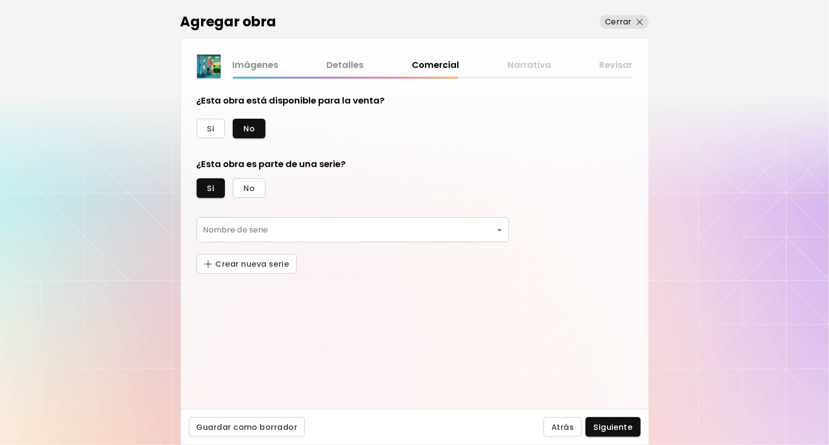
click at [280, 230] on body "kaleido.art/CaballoMuerte Agregar obra Administrar obras Editar perfil My BioLi…" at bounding box center [414, 222] width 829 height 445
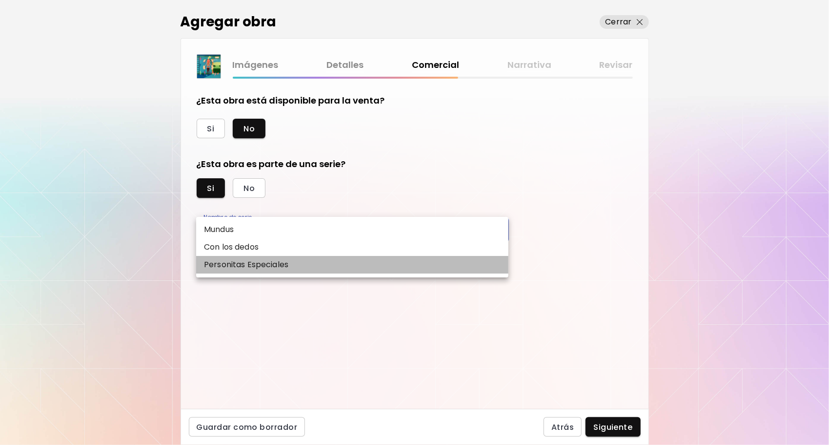
click at [260, 265] on p "Personitas Especiales" at bounding box center [246, 265] width 84 height 12
type input "**********"
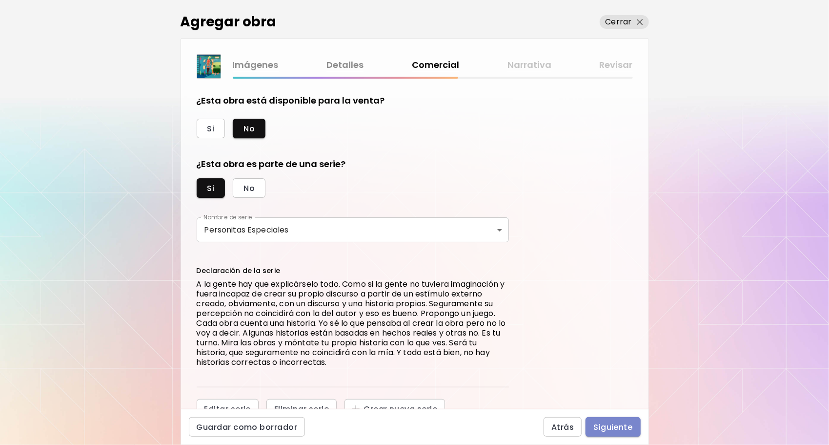
click at [614, 425] on span "Siguiente" at bounding box center [612, 427] width 39 height 10
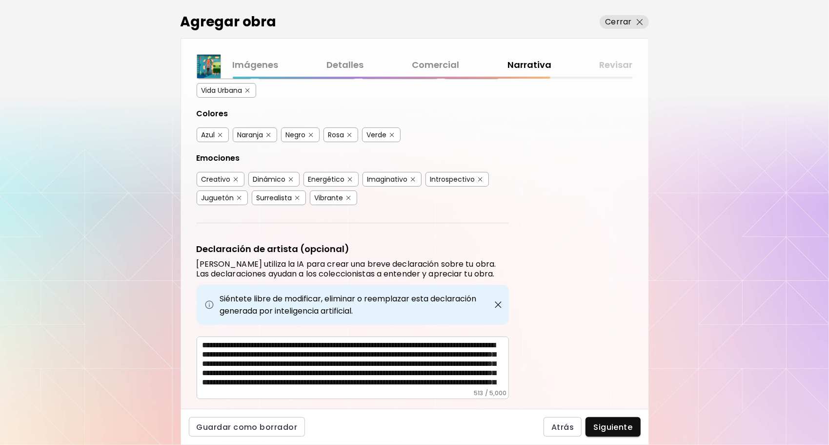
scroll to position [221, 0]
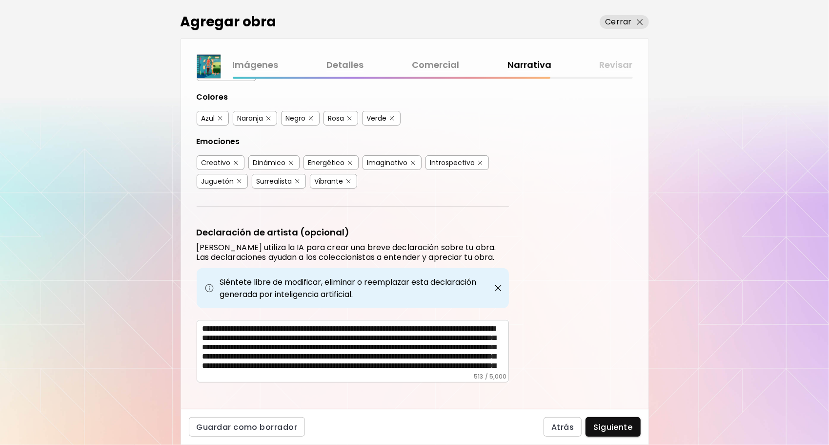
drag, startPoint x: 202, startPoint y: 318, endPoint x: 456, endPoint y: 350, distance: 256.2
click at [456, 350] on div "**********" at bounding box center [353, 351] width 312 height 62
click at [202, 320] on div "**********" at bounding box center [353, 351] width 312 height 62
drag, startPoint x: 201, startPoint y: 318, endPoint x: 215, endPoint y: 319, distance: 14.2
click at [215, 320] on div "**********" at bounding box center [353, 351] width 312 height 62
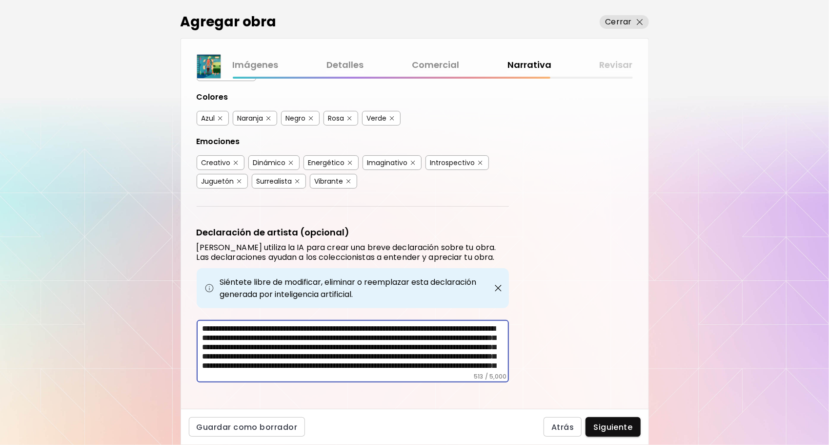
scroll to position [26, 0]
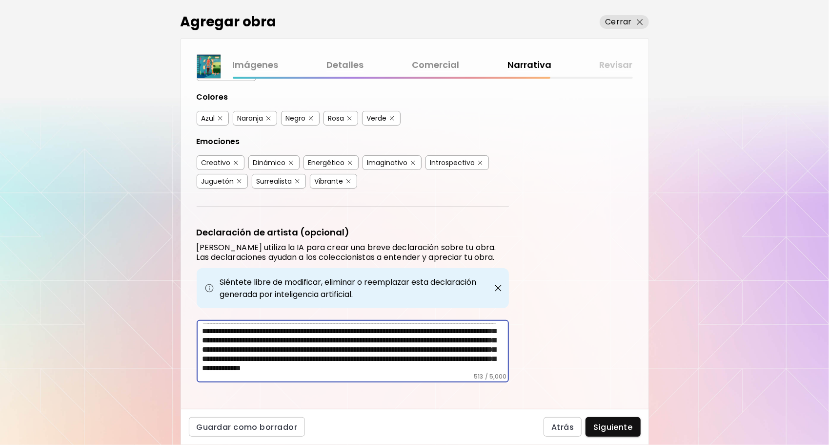
drag, startPoint x: 203, startPoint y: 317, endPoint x: 534, endPoint y: 391, distance: 339.6
click at [534, 391] on div "Etiquetas de la Obra Kaleido utiliza inteligencia artificial (IA) para generar …" at bounding box center [415, 244] width 468 height 330
paste textarea "**********"
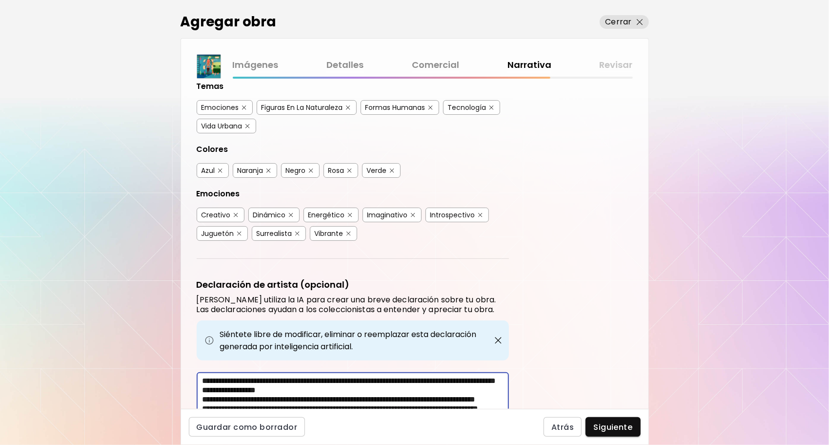
scroll to position [221, 0]
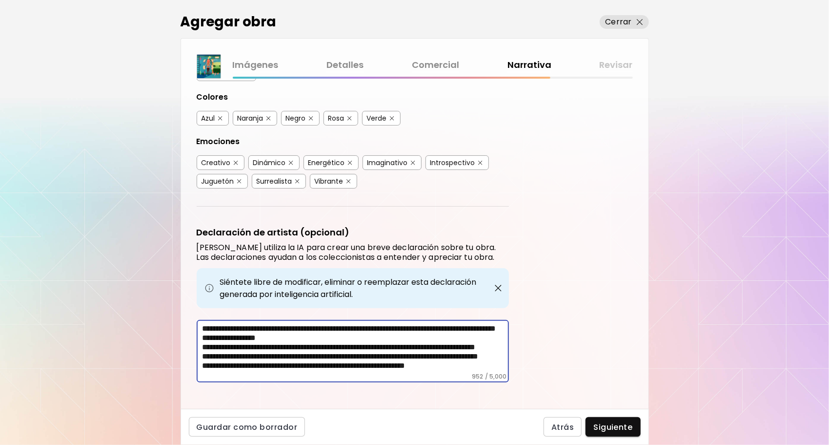
click at [204, 337] on textarea "**********" at bounding box center [356, 348] width 306 height 49
click at [206, 338] on textarea "**********" at bounding box center [356, 348] width 306 height 49
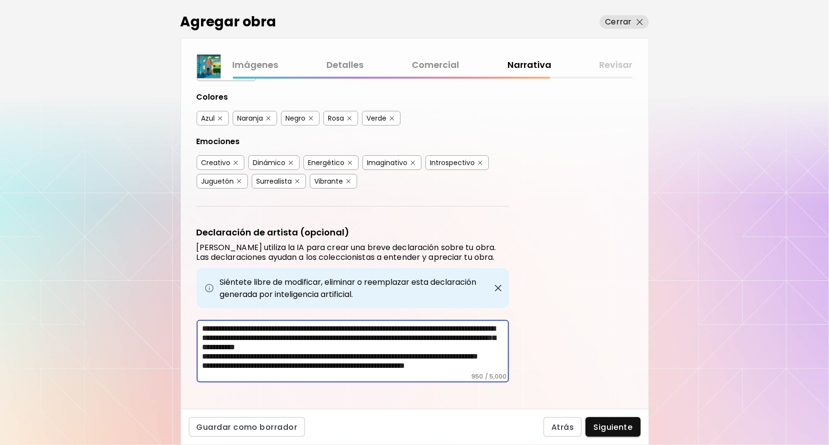
drag, startPoint x: 204, startPoint y: 348, endPoint x: 226, endPoint y: 350, distance: 23.1
click at [204, 348] on textarea "**********" at bounding box center [356, 348] width 306 height 49
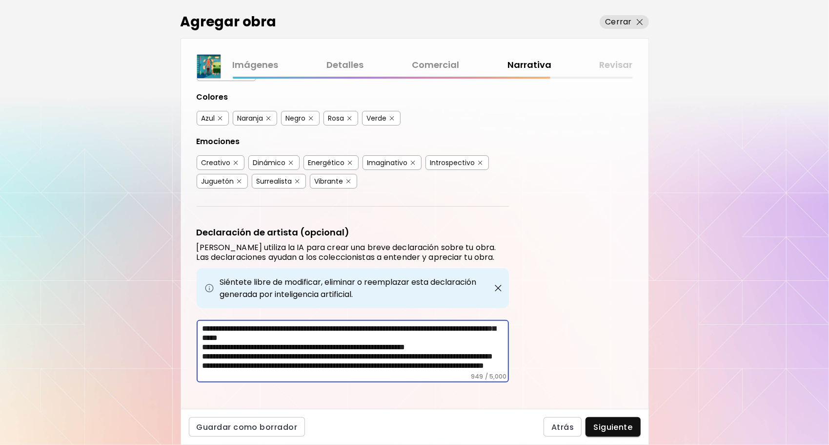
scroll to position [32, 0]
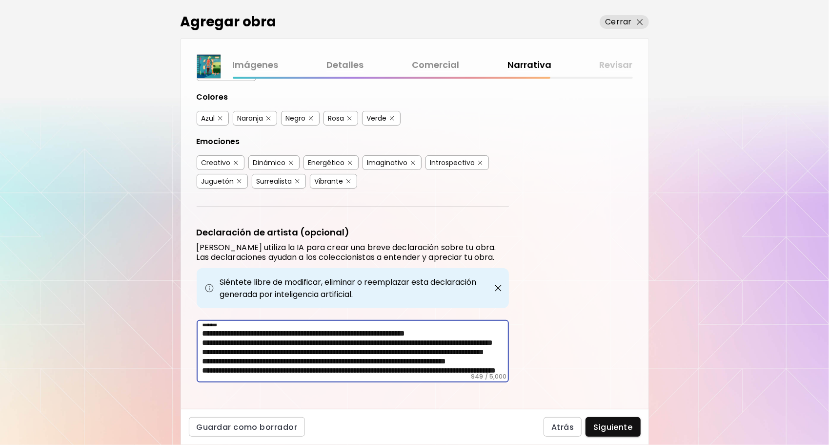
click at [204, 332] on textarea "**********" at bounding box center [356, 348] width 306 height 49
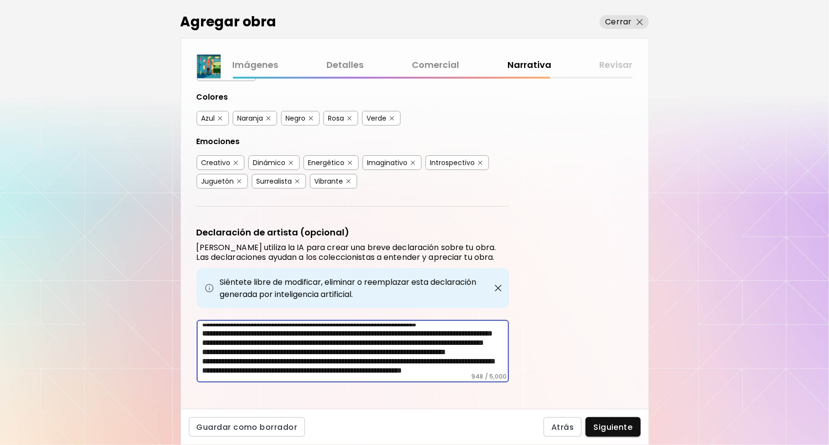
scroll to position [23, 0]
click at [205, 350] on textarea "**********" at bounding box center [356, 348] width 306 height 49
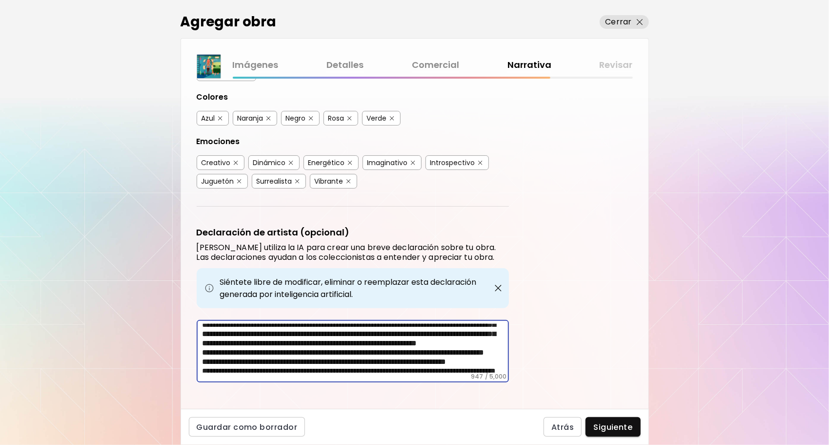
scroll to position [10, 0]
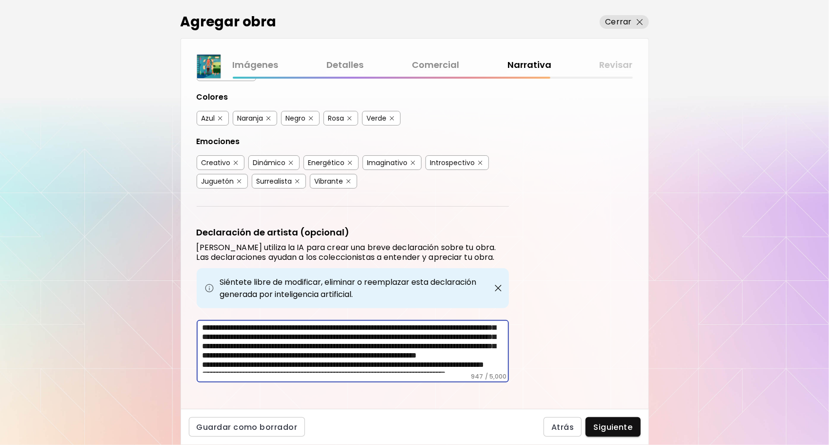
drag, startPoint x: 226, startPoint y: 342, endPoint x: 411, endPoint y: 357, distance: 185.1
click at [411, 357] on textarea "**********" at bounding box center [356, 348] width 306 height 49
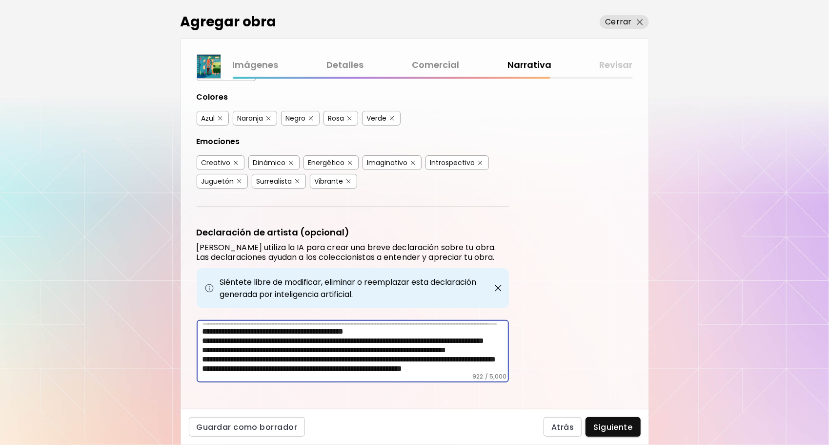
scroll to position [36, 0]
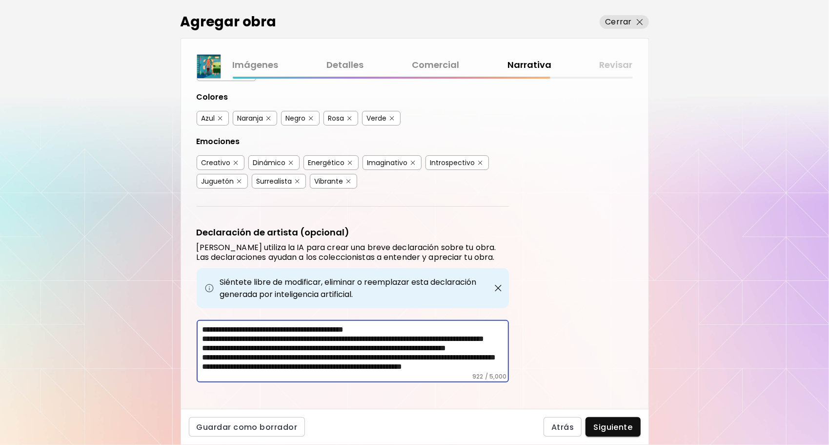
click at [205, 347] on textarea "**********" at bounding box center [356, 348] width 306 height 49
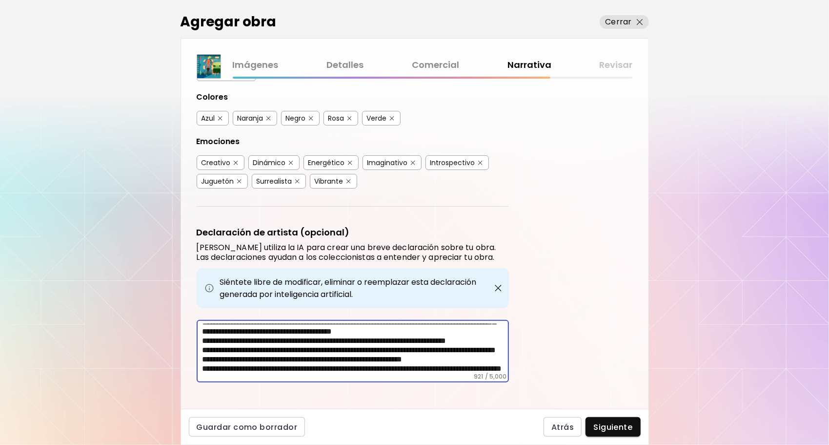
scroll to position [58, 0]
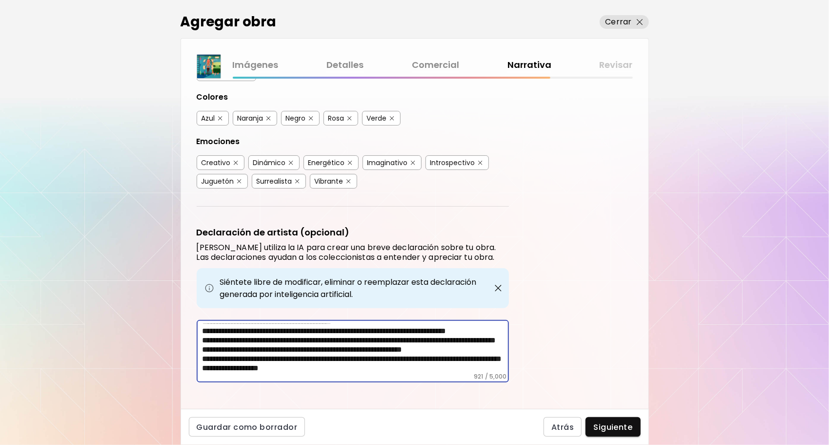
click at [205, 337] on textarea "**********" at bounding box center [356, 348] width 306 height 49
click at [204, 342] on textarea "**********" at bounding box center [356, 348] width 306 height 49
click at [206, 353] on textarea "**********" at bounding box center [356, 348] width 306 height 49
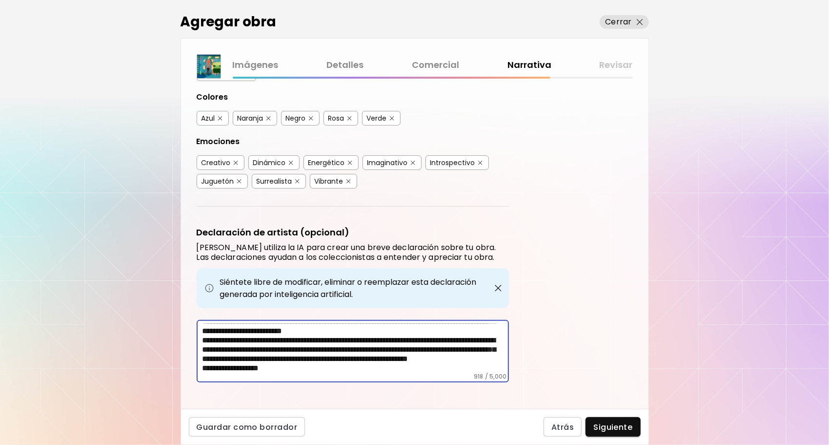
scroll to position [90, 0]
click at [204, 348] on textarea "**********" at bounding box center [356, 348] width 306 height 49
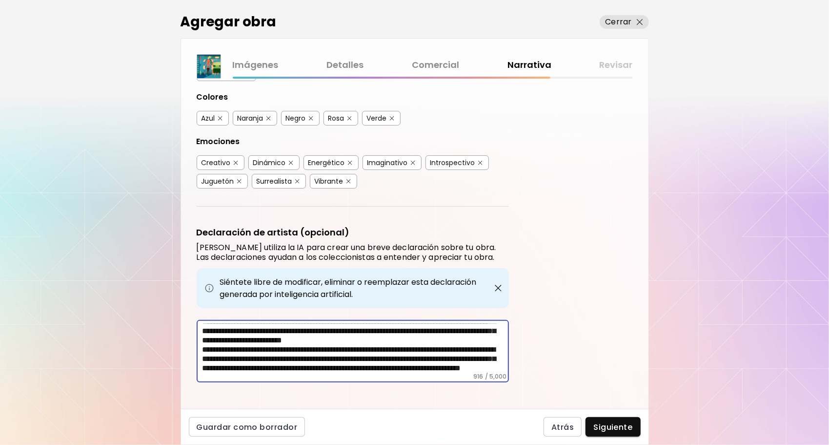
scroll to position [81, 0]
type textarea "**********"
click at [285, 360] on textarea "**********" at bounding box center [356, 348] width 306 height 49
click at [618, 428] on span "Siguiente" at bounding box center [612, 427] width 39 height 10
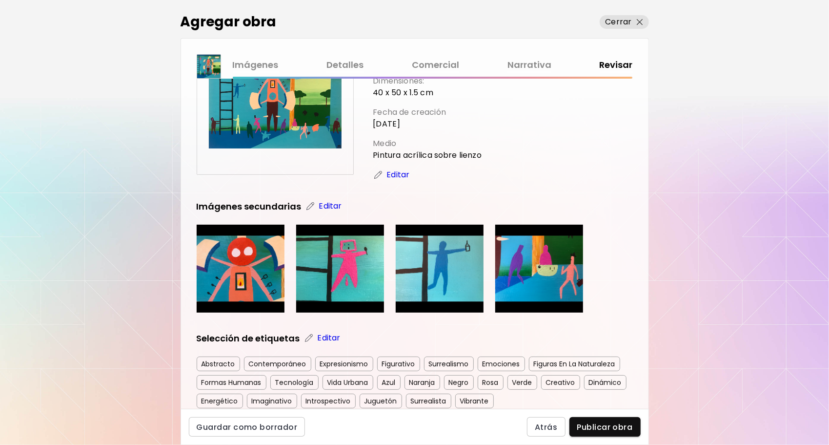
scroll to position [49, 0]
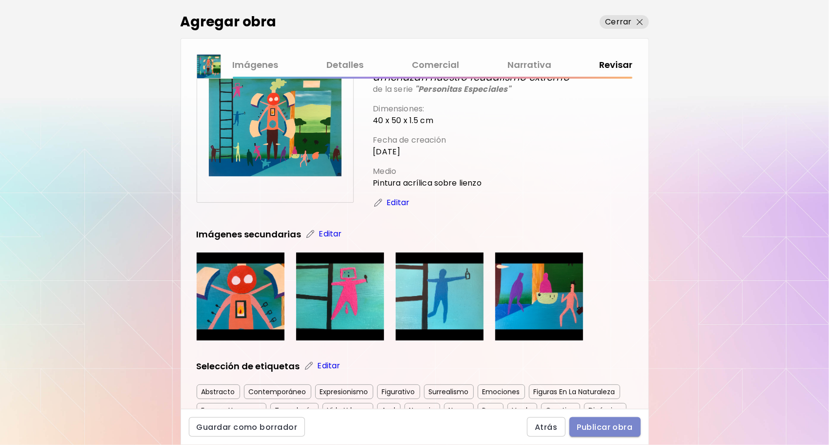
click at [609, 422] on span "Publicar obra" at bounding box center [605, 427] width 56 height 10
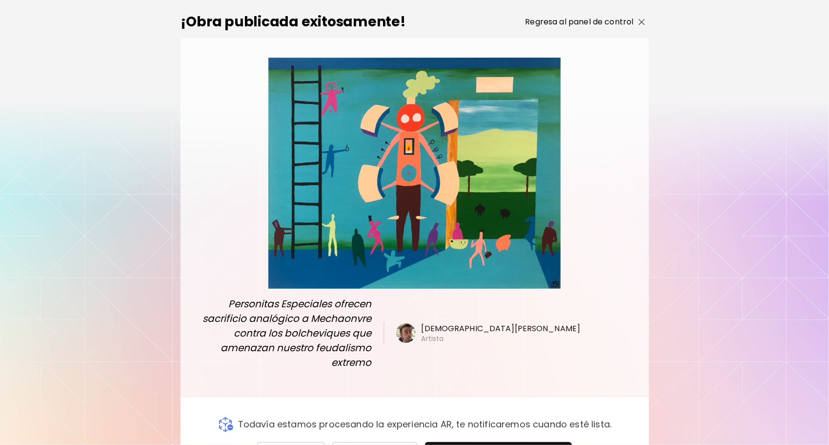
click at [582, 17] on p "Regresa al panel de control" at bounding box center [579, 22] width 108 height 12
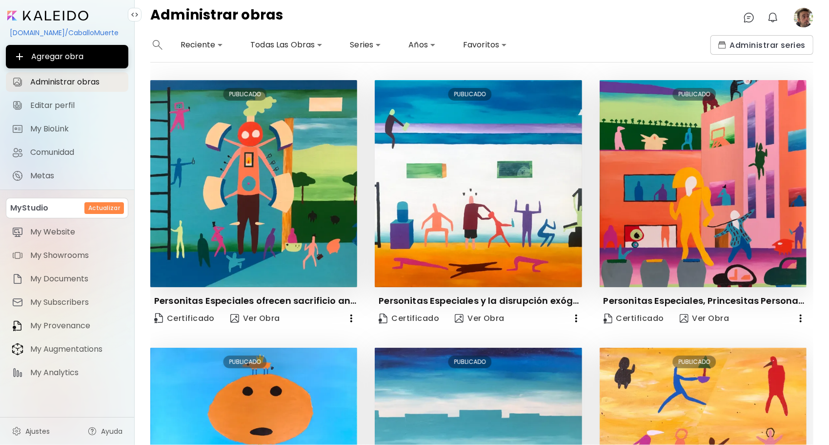
click at [807, 14] on image at bounding box center [804, 18] width 20 height 20
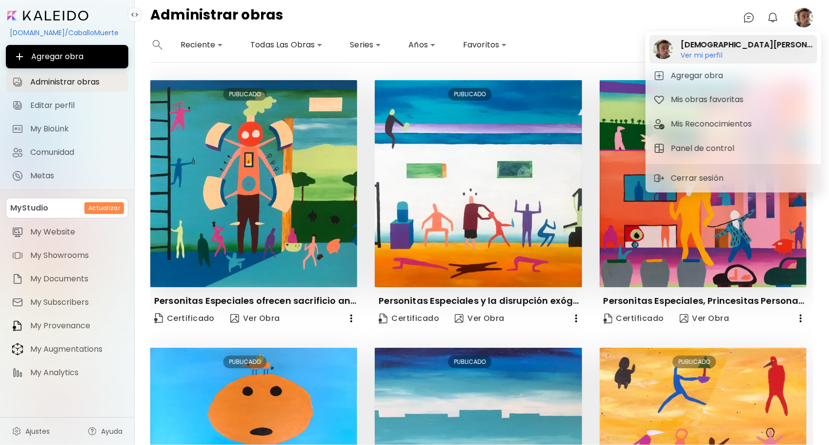
click at [719, 50] on h2 "Jesús GR" at bounding box center [747, 45] width 133 height 12
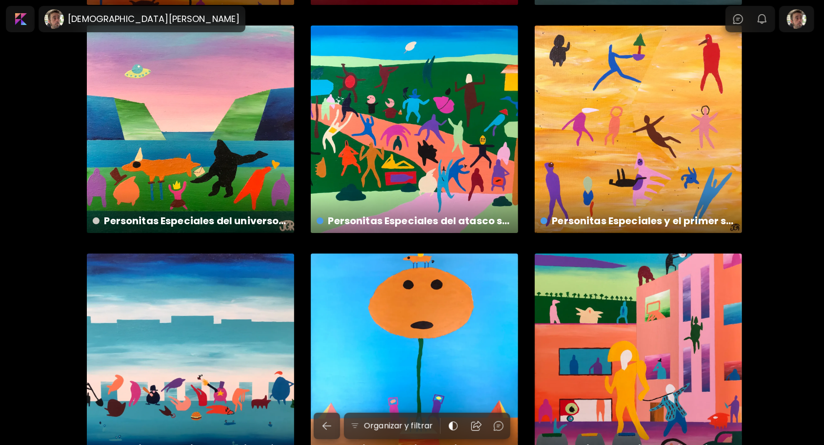
scroll to position [2361, 0]
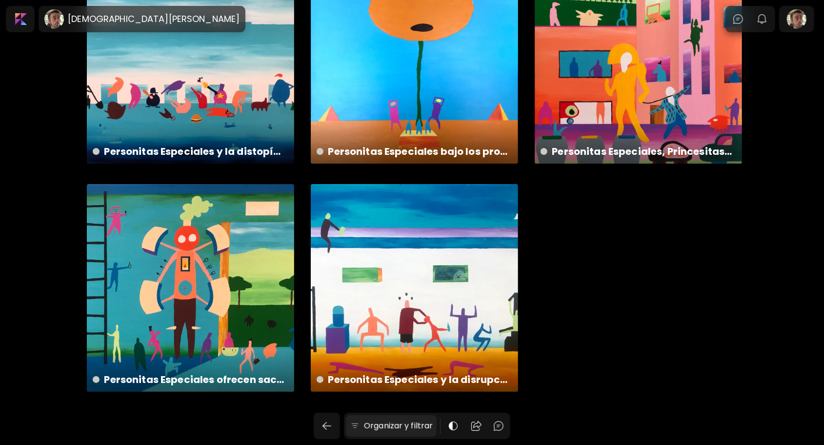
click at [422, 427] on h6 "Organizar y filtrar" at bounding box center [398, 426] width 69 height 12
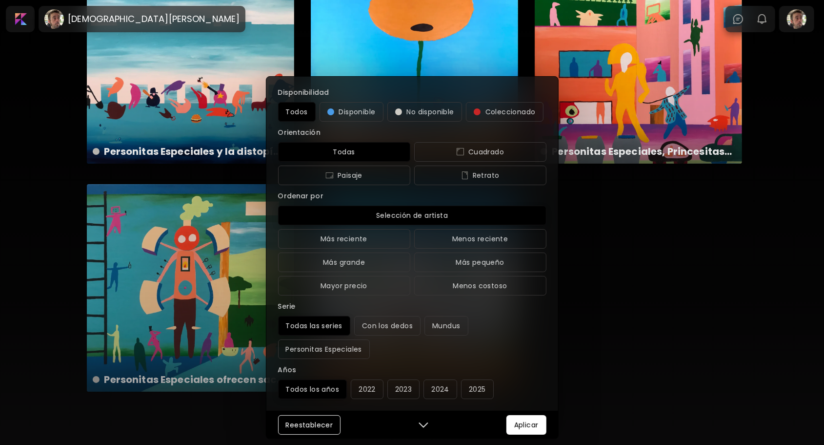
click at [608, 304] on div "Disponibilidad Todos Disponible No disponible Coleccionado Orientación Todas Cu…" at bounding box center [412, 222] width 824 height 445
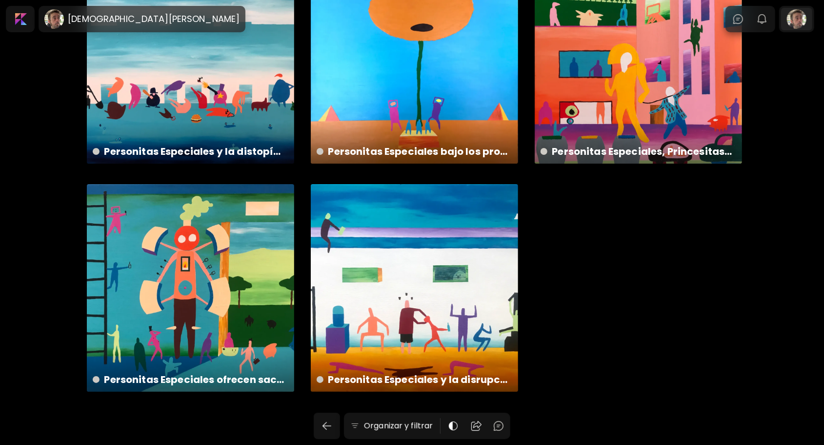
click at [810, 19] on div at bounding box center [796, 19] width 31 height 22
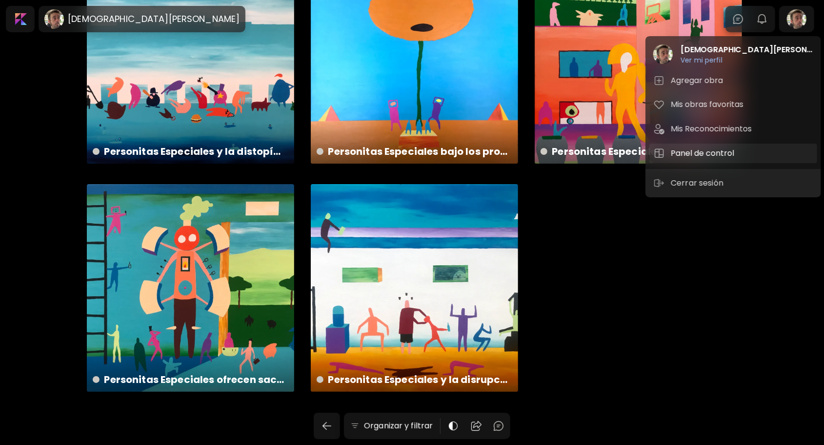
click at [696, 152] on h5 "Panel de control" at bounding box center [704, 153] width 66 height 12
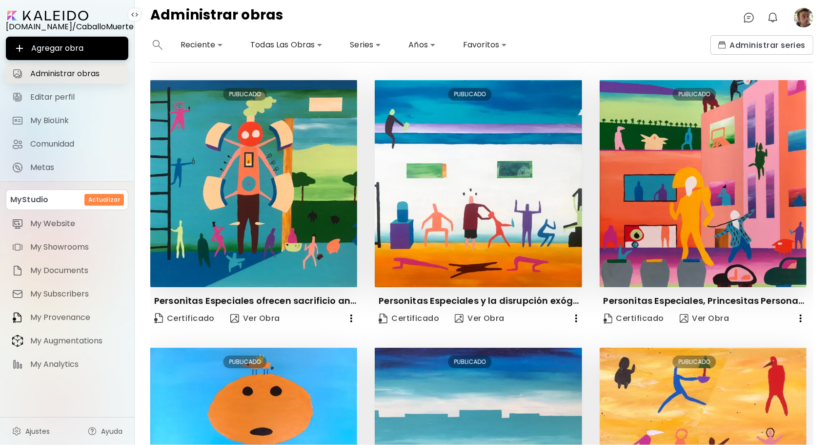
click at [82, 70] on span "Administrar obras" at bounding box center [76, 74] width 92 height 10
click at [65, 93] on span "Editar perfil" at bounding box center [76, 97] width 92 height 10
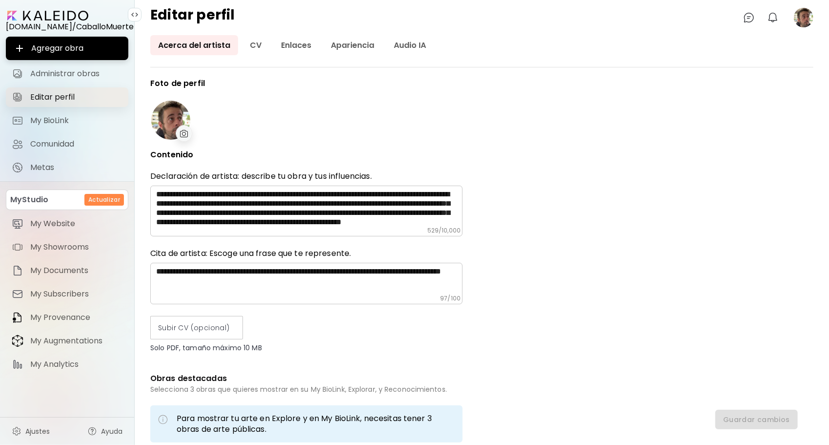
type input "*****"
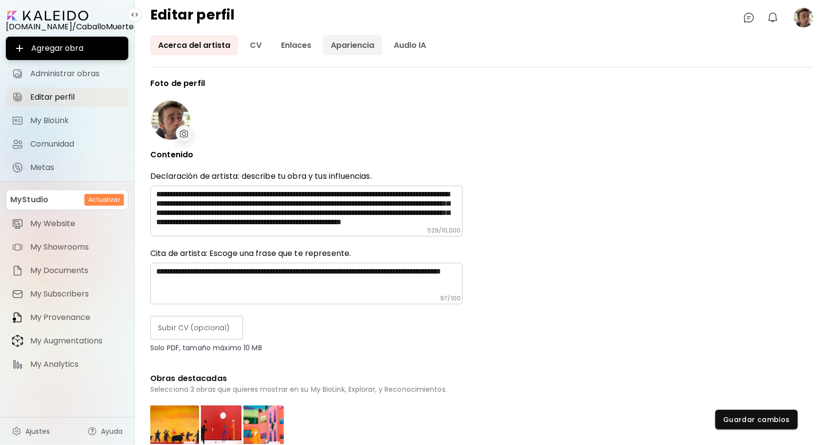
click at [347, 48] on link "Apariencia" at bounding box center [352, 45] width 59 height 20
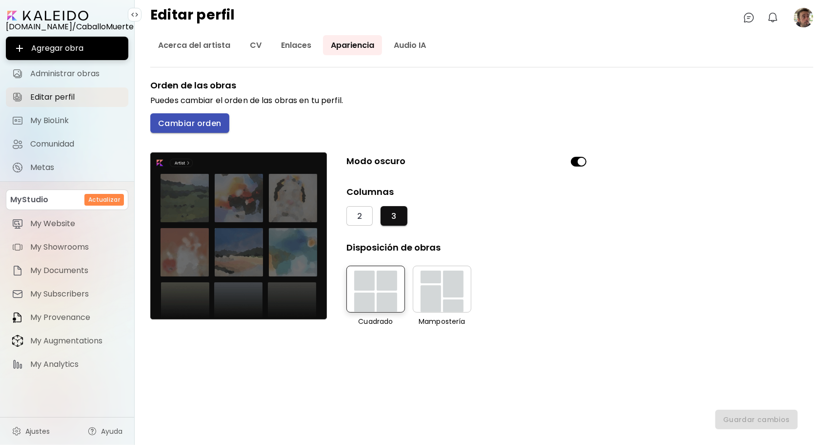
click at [190, 120] on span "Cambiar orden" at bounding box center [189, 123] width 63 height 10
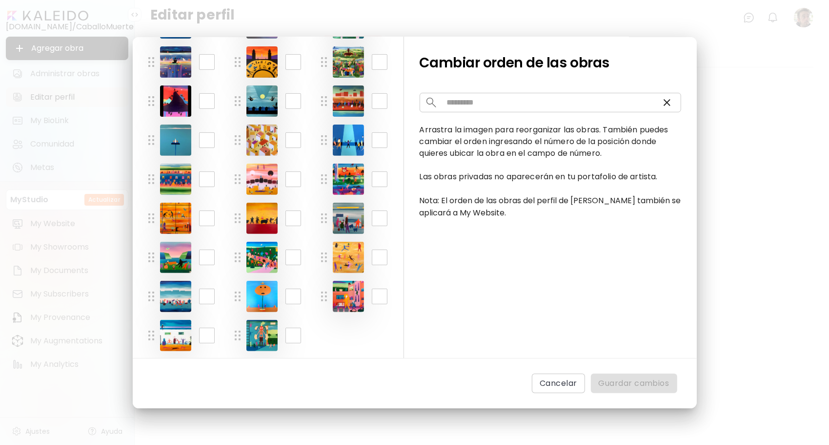
scroll to position [221, 0]
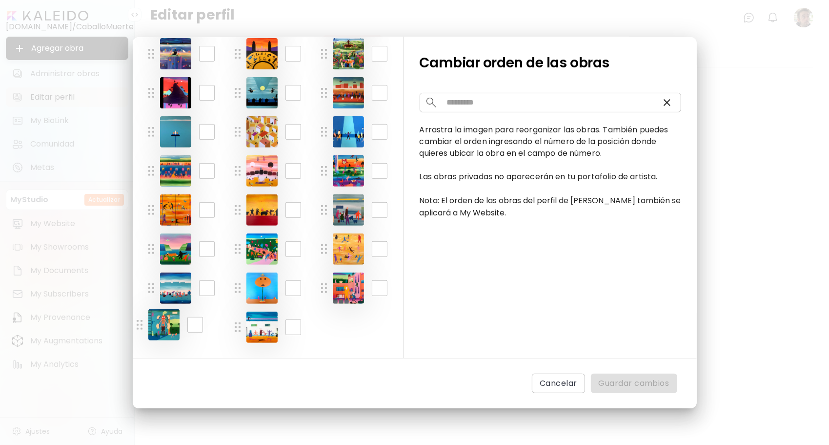
drag, startPoint x: 236, startPoint y: 327, endPoint x: 138, endPoint y: 325, distance: 98.1
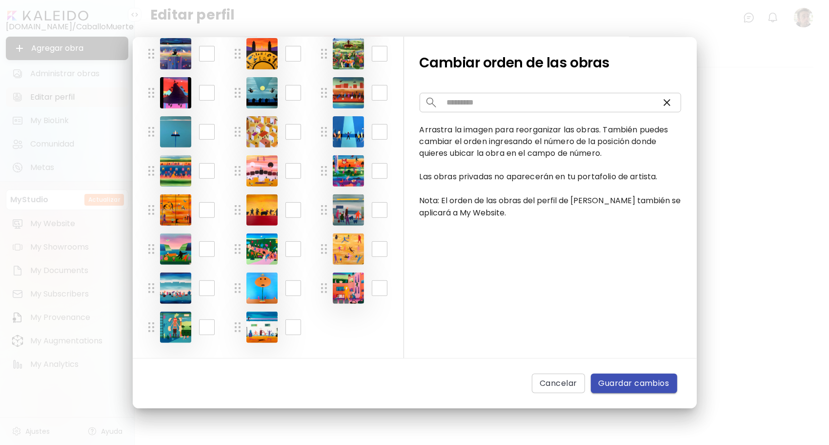
click at [624, 382] on span "Guardar cambios" at bounding box center [634, 383] width 71 height 12
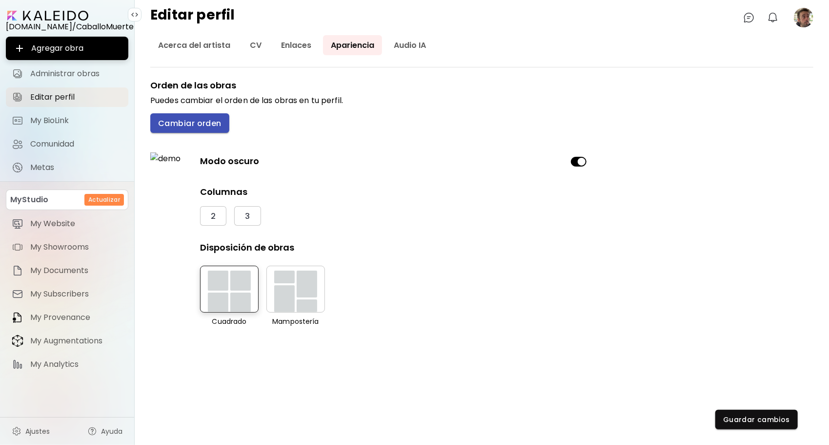
click at [205, 124] on span "Cambiar orden" at bounding box center [189, 123] width 63 height 10
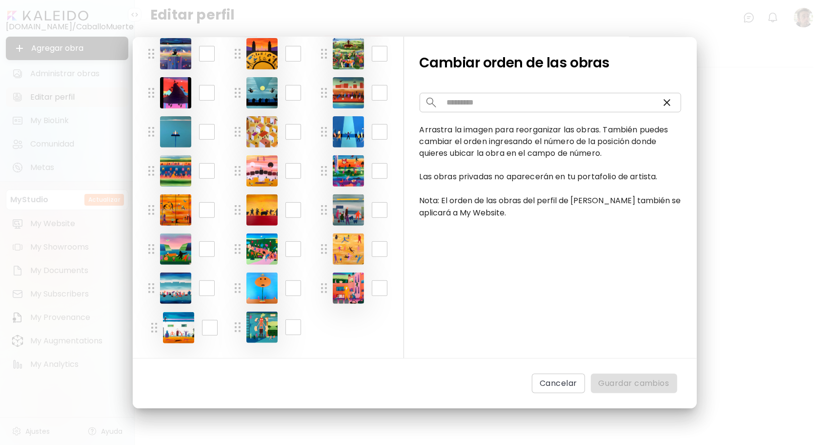
drag, startPoint x: 234, startPoint y: 330, endPoint x: 151, endPoint y: 330, distance: 83.5
click at [617, 386] on span "Guardar cambios" at bounding box center [634, 383] width 71 height 12
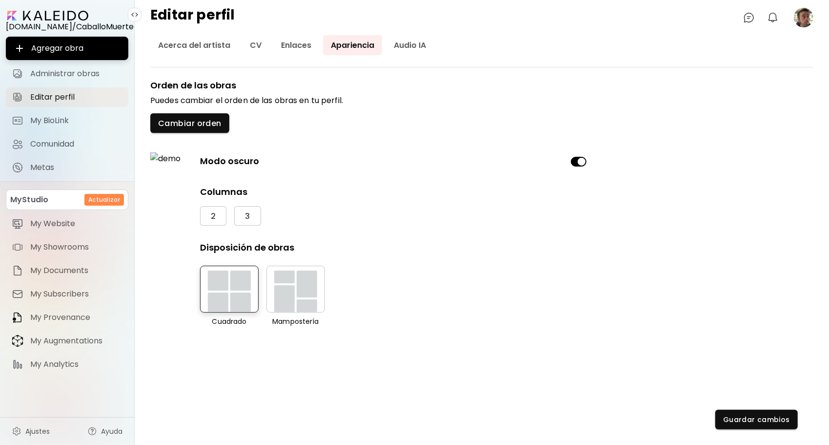
click at [805, 24] on image at bounding box center [804, 18] width 20 height 20
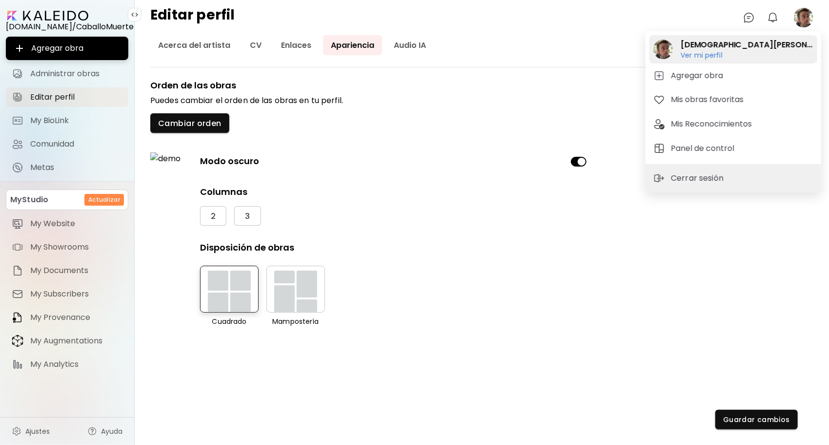
click at [716, 57] on h6 "Ver mi perfil" at bounding box center [747, 55] width 133 height 9
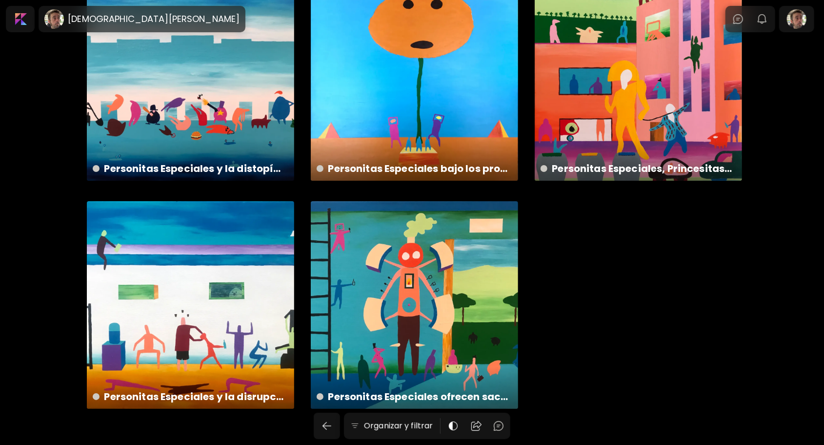
scroll to position [2361, 0]
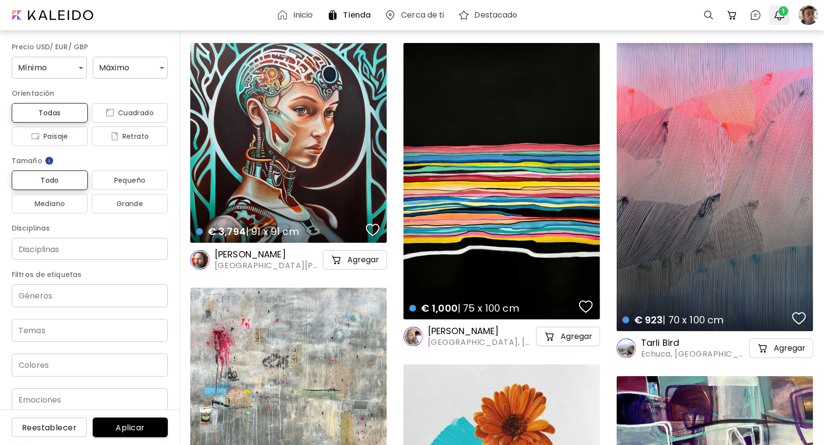
click at [782, 17] on img "button" at bounding box center [780, 15] width 12 height 12
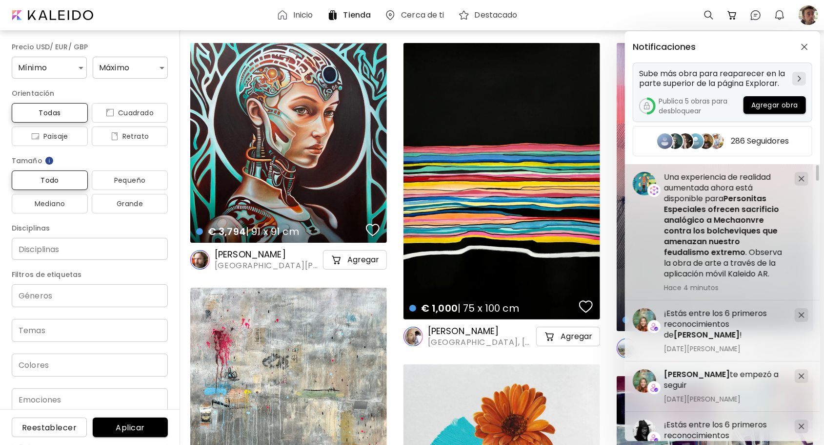
click at [797, 75] on div at bounding box center [800, 79] width 14 height 14
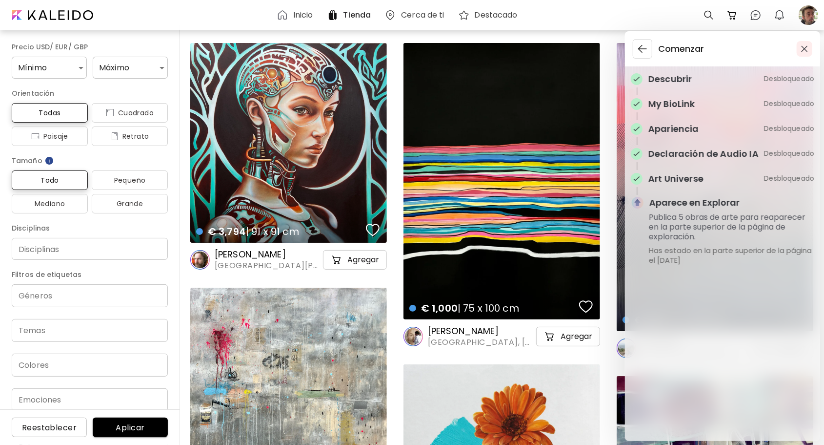
click at [805, 50] on img "button" at bounding box center [804, 48] width 7 height 7
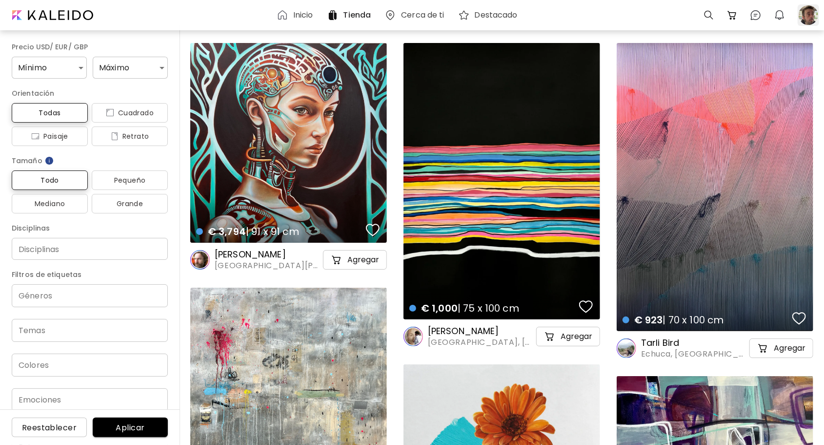
click at [809, 15] on div at bounding box center [808, 14] width 21 height 21
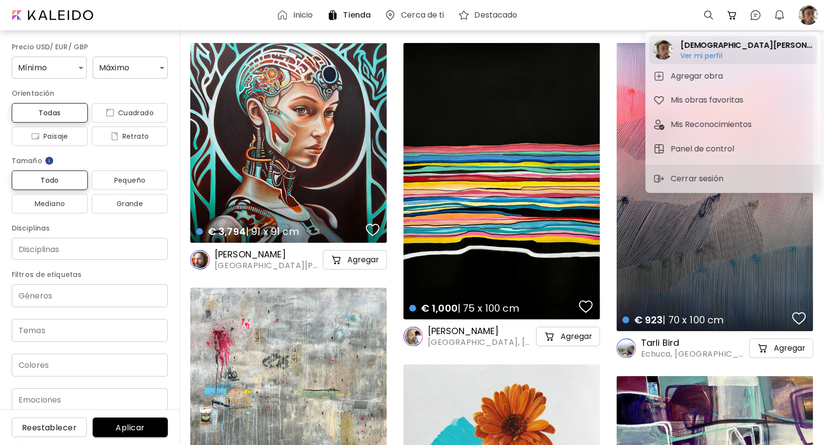
click at [706, 51] on h6 "Ver mi perfil" at bounding box center [747, 55] width 133 height 9
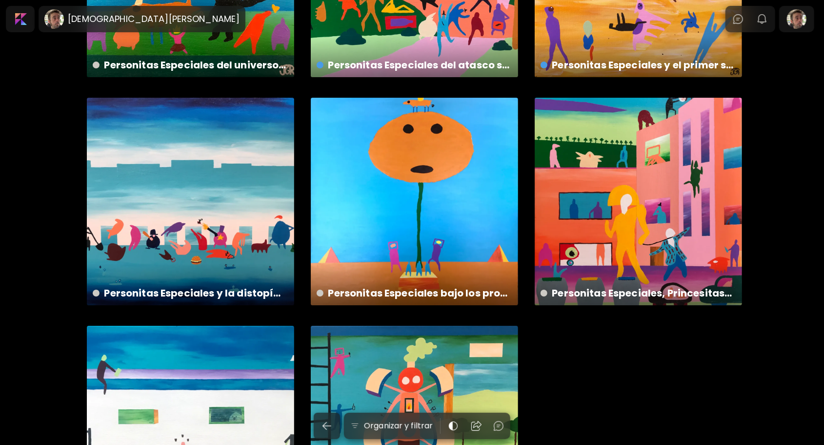
scroll to position [2361, 0]
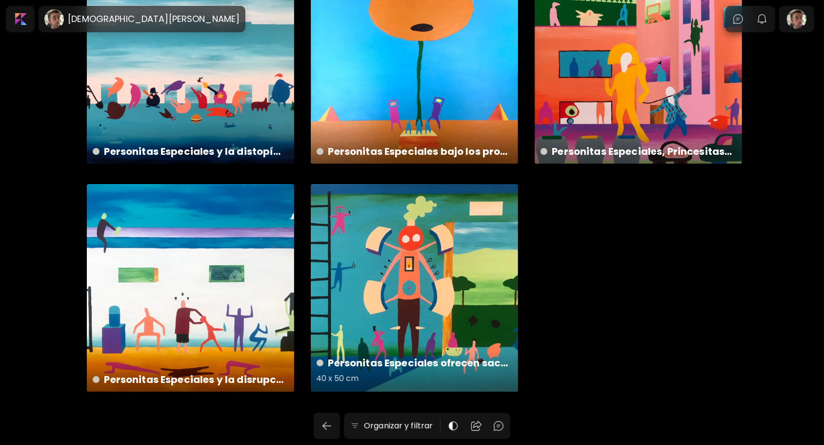
click at [423, 267] on div "Personitas Especiales ofrecen sacrificio analógico a Mechaonvre contra los bolc…" at bounding box center [414, 287] width 207 height 207
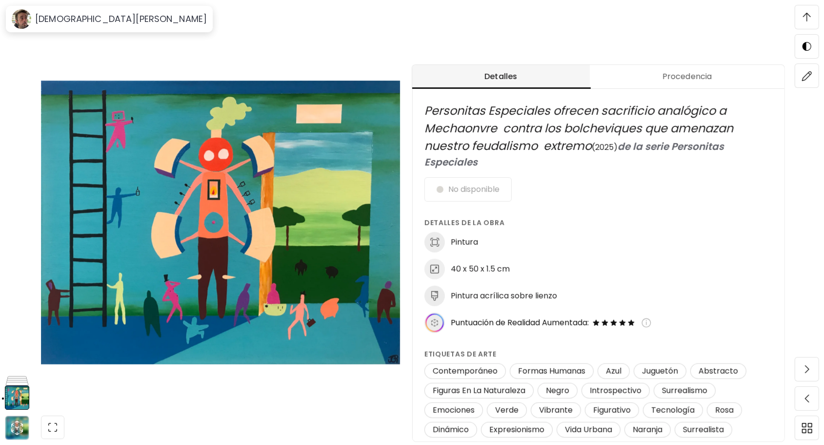
scroll to position [439, 0]
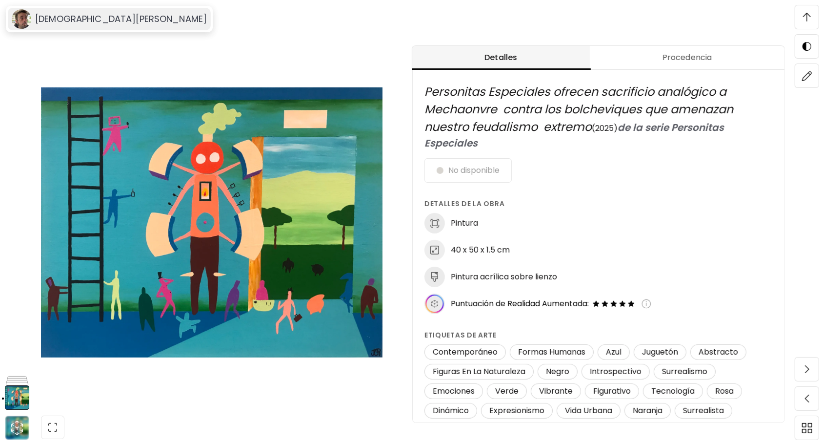
click at [48, 20] on h6 "[DEMOGRAPHIC_DATA][PERSON_NAME]" at bounding box center [121, 19] width 172 height 12
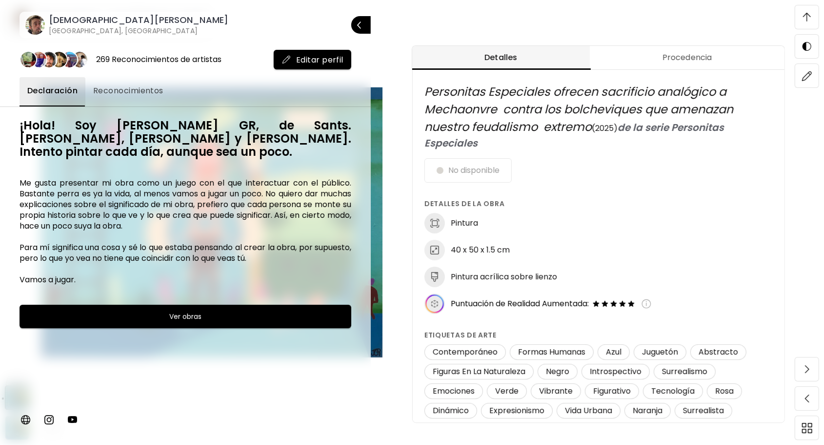
click at [435, 28] on div at bounding box center [412, 222] width 824 height 445
